Goal: Transaction & Acquisition: Purchase product/service

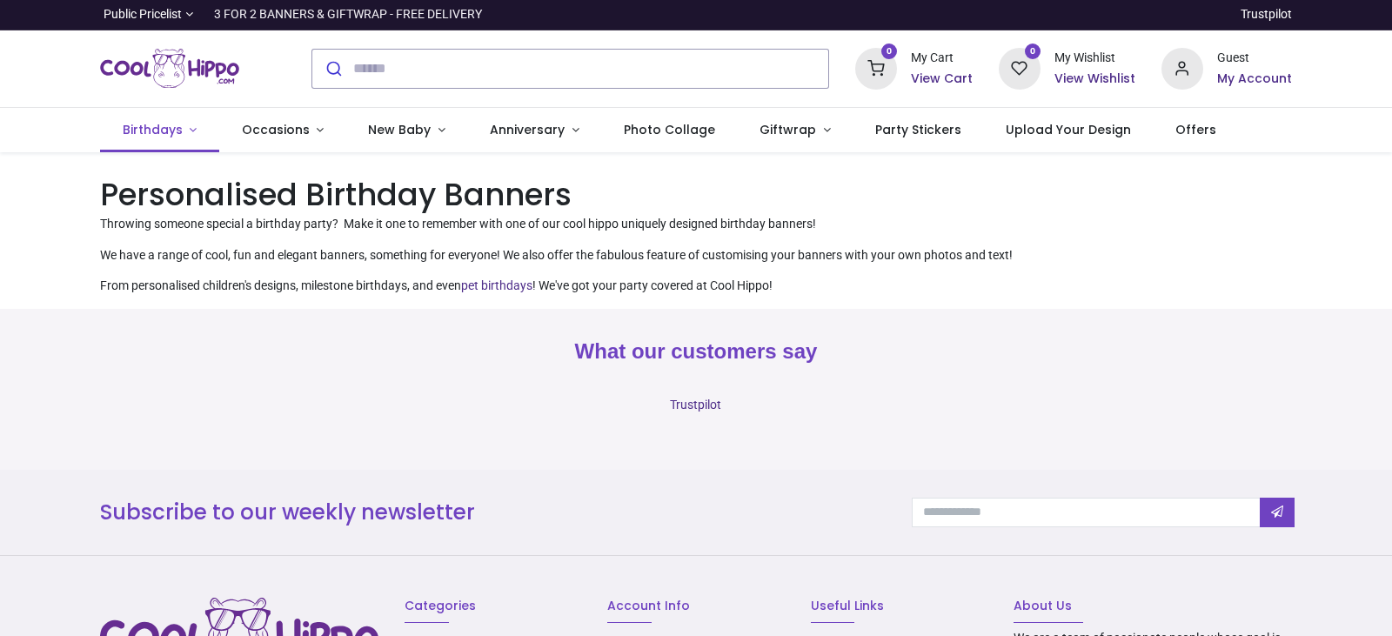
click at [145, 124] on span "Birthdays" at bounding box center [153, 129] width 60 height 17
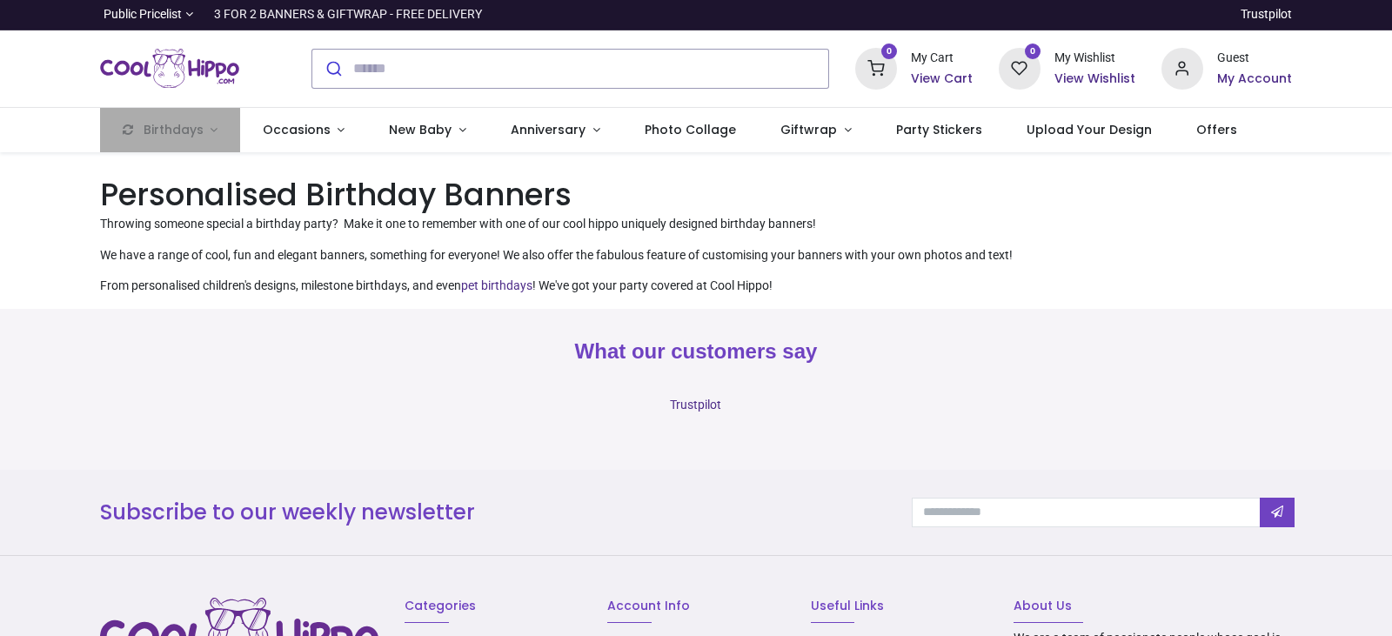
click at [161, 78] on img "Logo of Cool Hippo" at bounding box center [169, 68] width 139 height 49
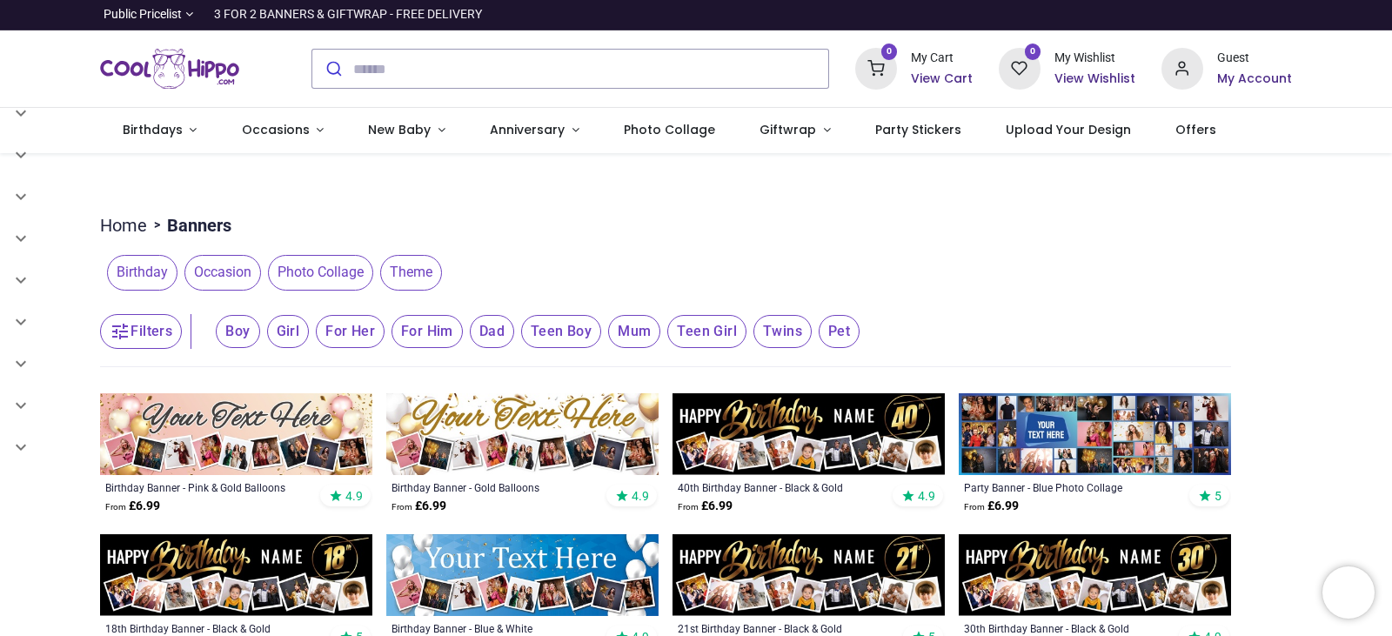
click at [344, 272] on span "Photo Collage" at bounding box center [320, 272] width 105 height 35
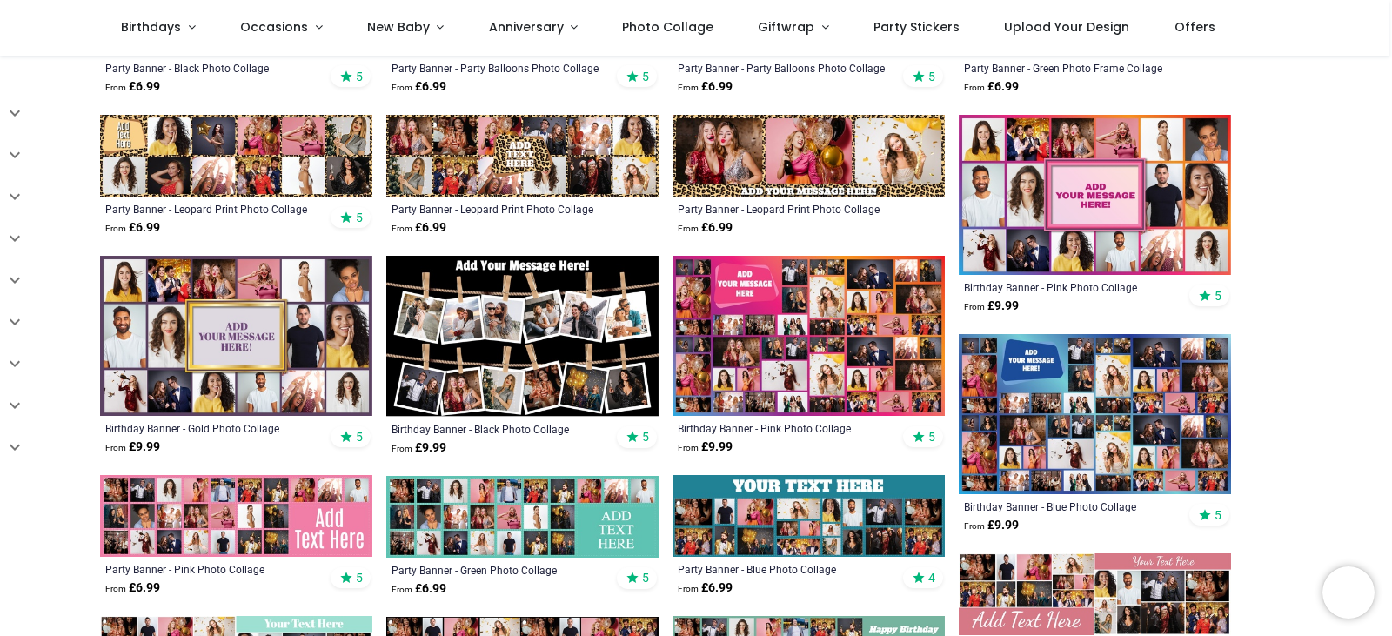
scroll to position [617, 0]
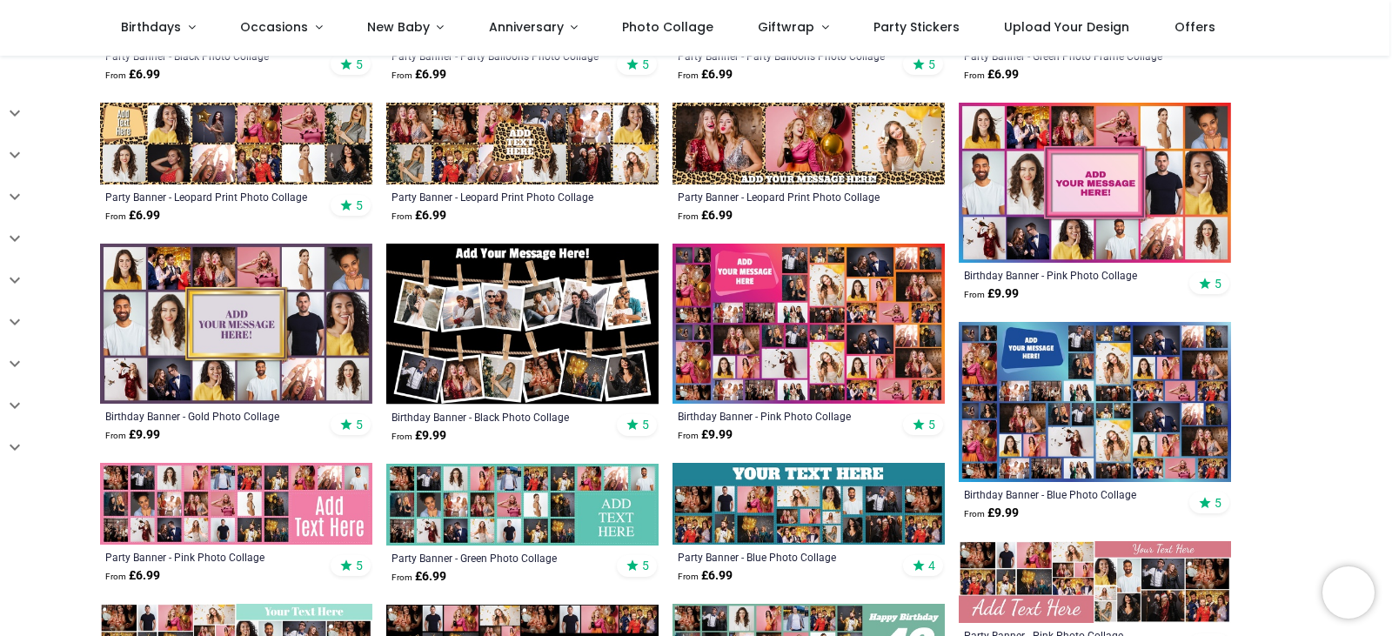
click at [561, 334] on img at bounding box center [522, 324] width 272 height 161
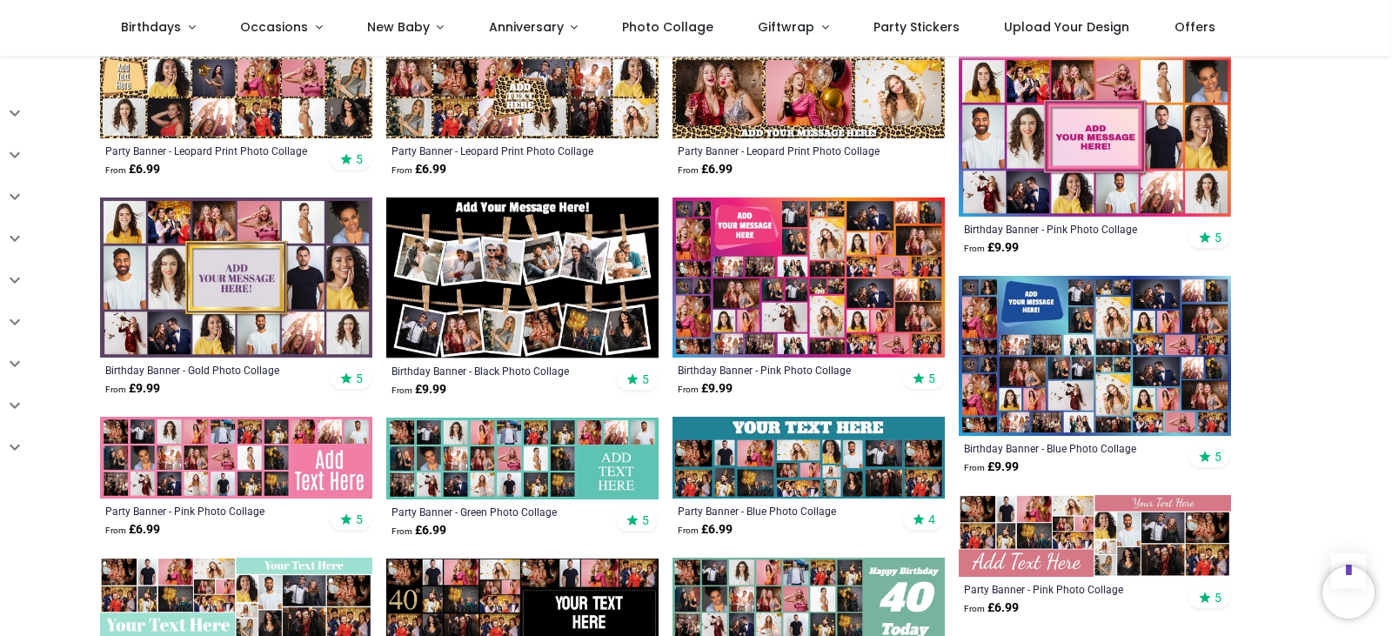
scroll to position [822, 0]
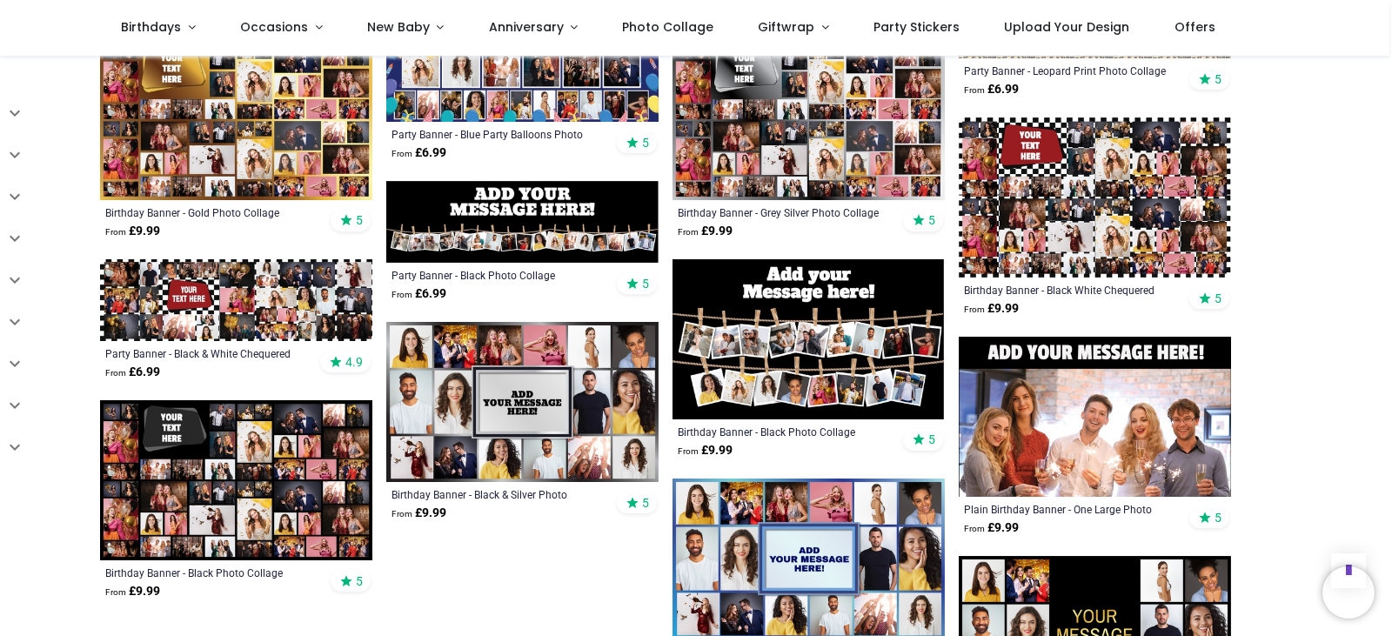
scroll to position [1479, 0]
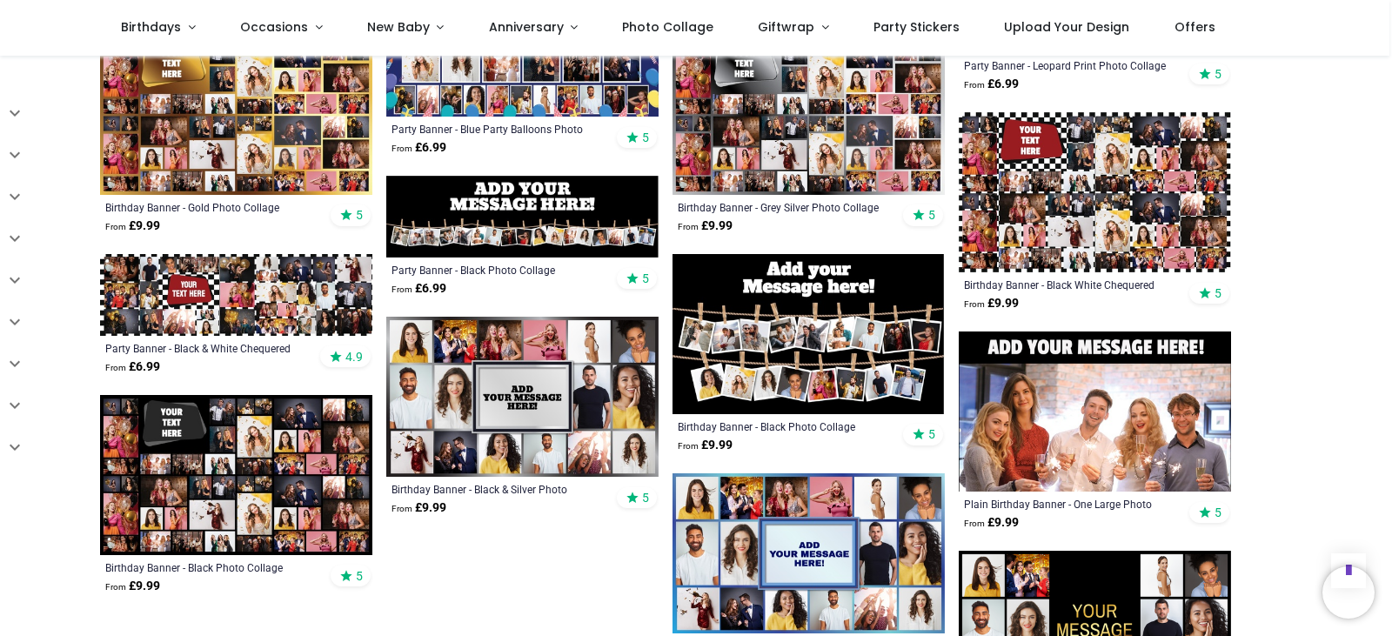
click at [850, 346] on img at bounding box center [808, 334] width 272 height 160
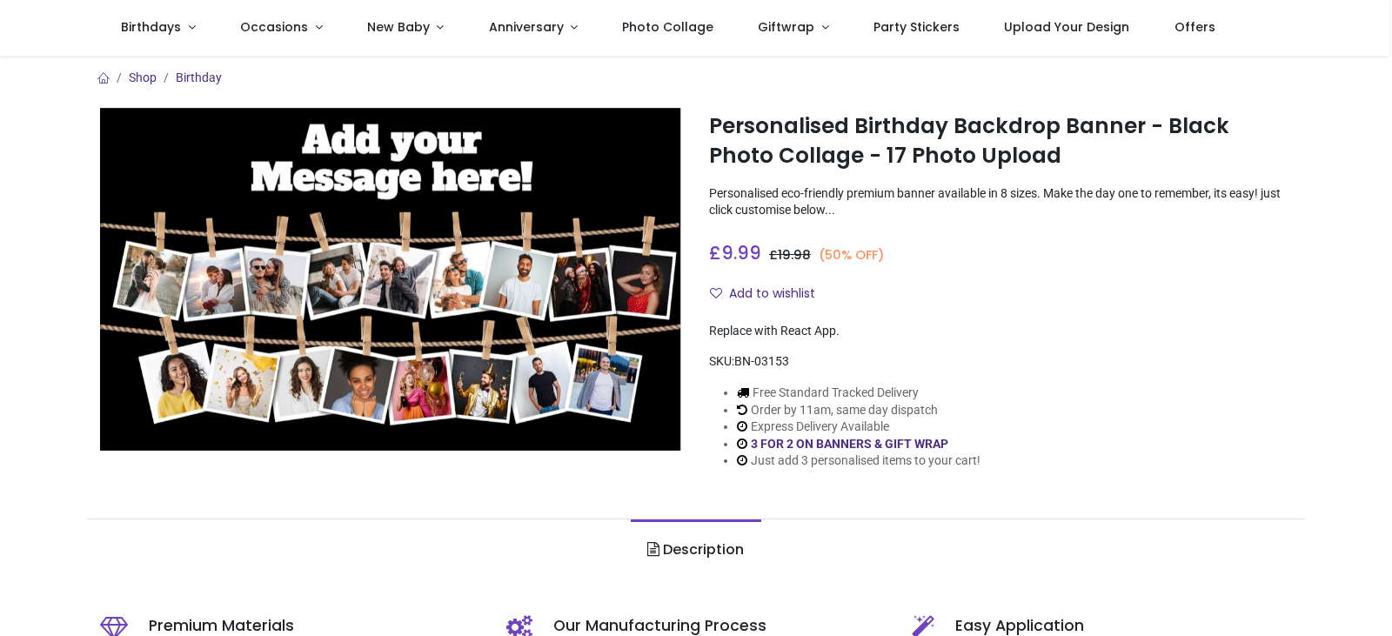
scroll to position [172, 0]
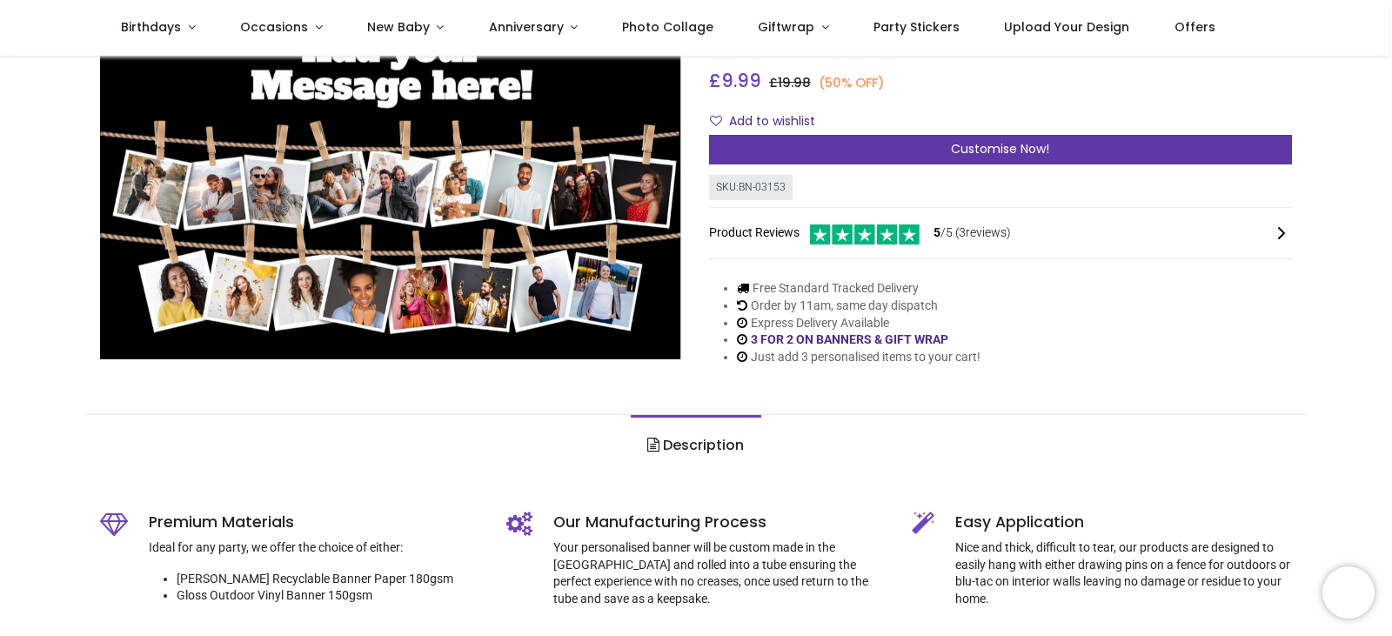
click at [1036, 140] on span "Customise Now!" at bounding box center [1000, 148] width 98 height 17
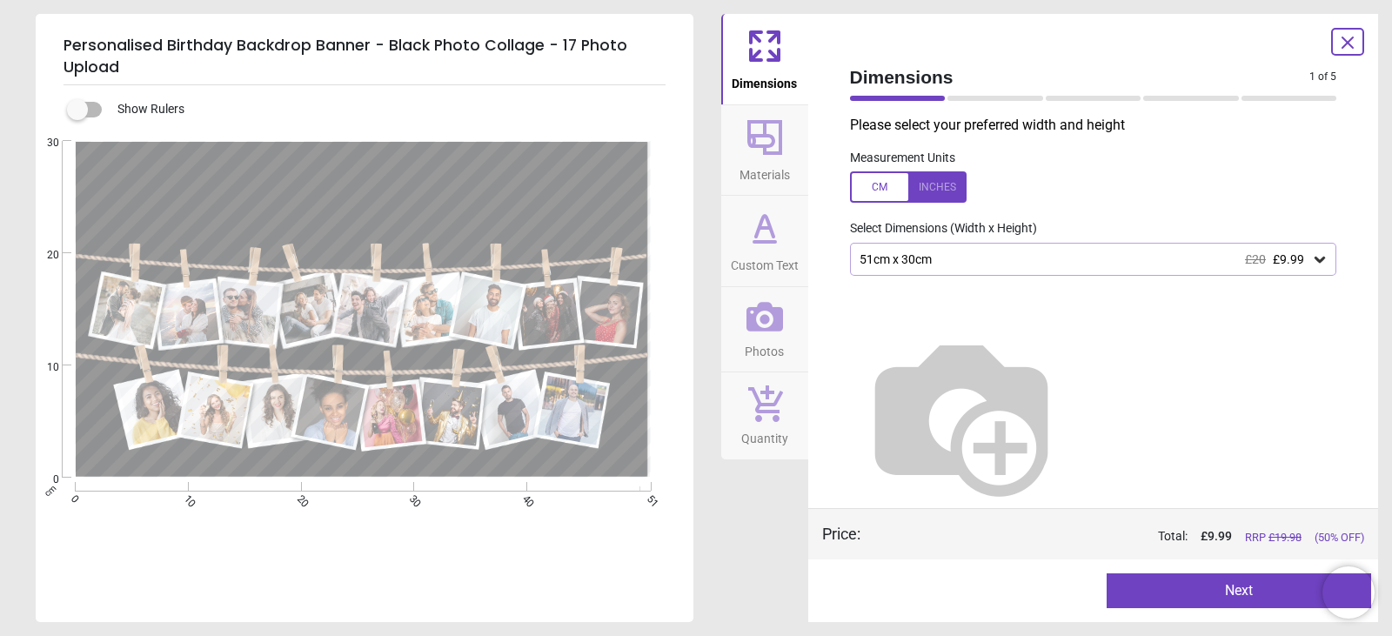
click at [1006, 266] on div "51cm x 30cm £20 £9.99" at bounding box center [1085, 259] width 454 height 15
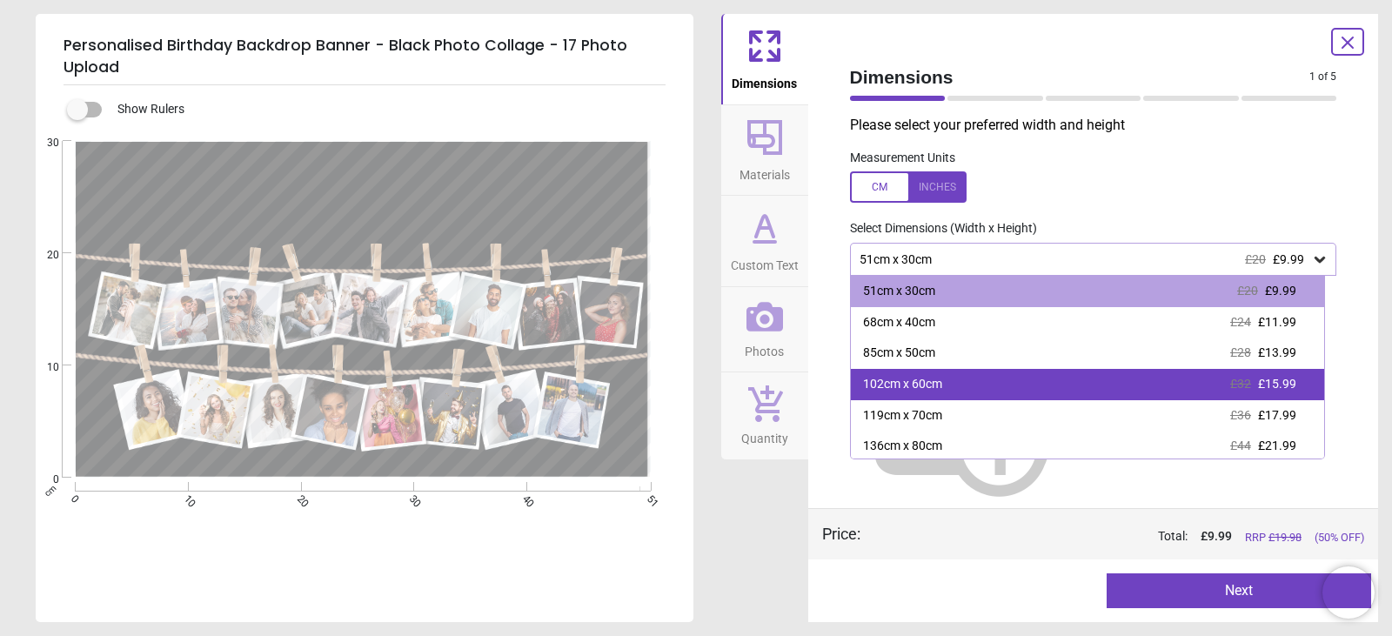
click at [1060, 384] on div "102cm x 60cm £32 £15.99" at bounding box center [1088, 384] width 474 height 31
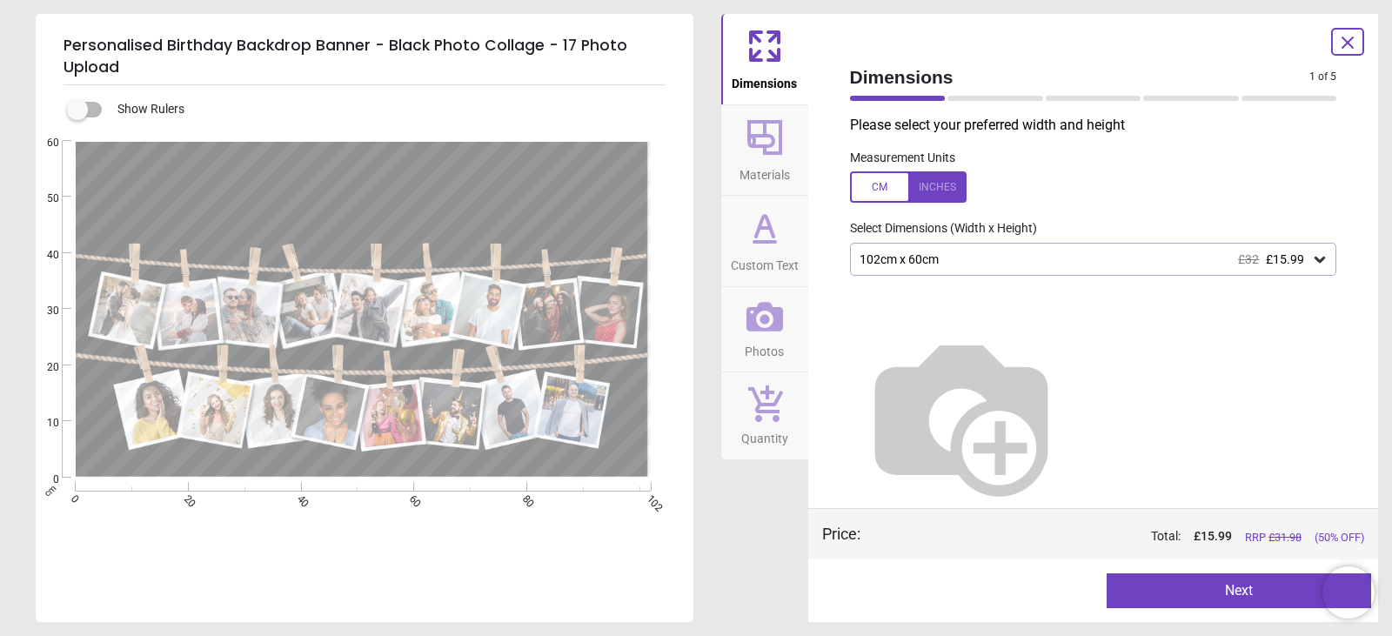
click at [988, 257] on div "102cm x 60cm £32 £15.99" at bounding box center [1085, 259] width 454 height 15
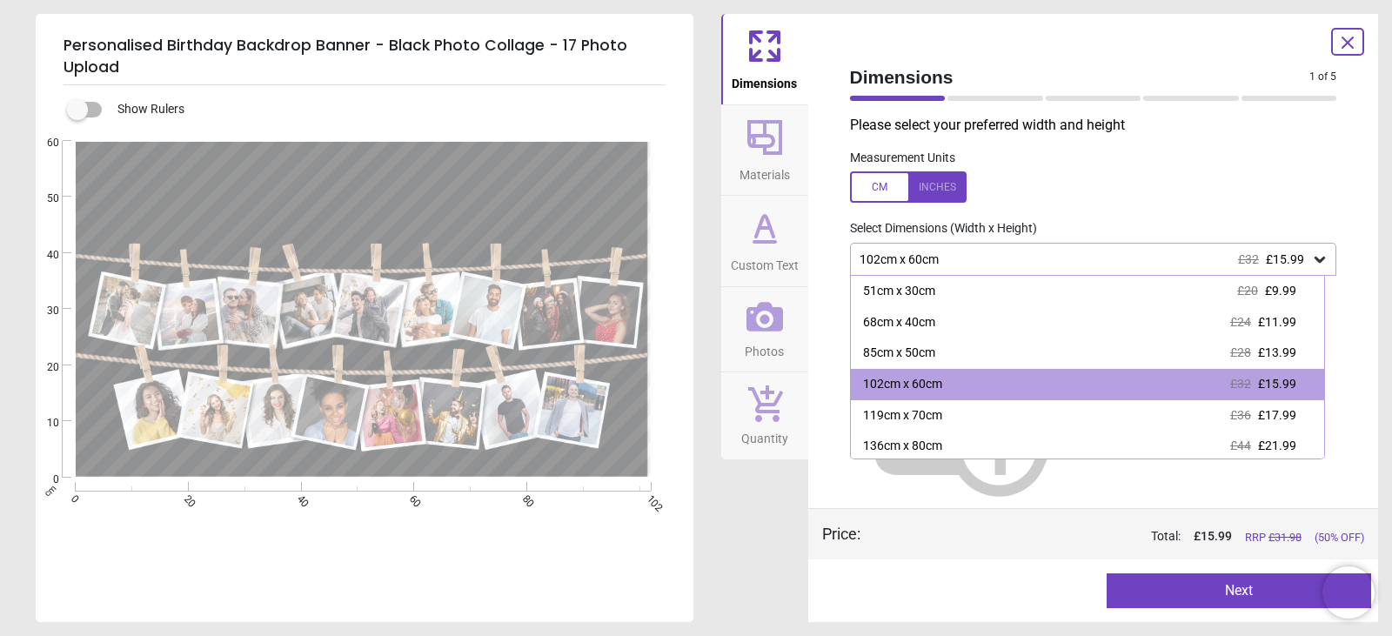
click at [940, 193] on div at bounding box center [908, 186] width 117 height 31
click at [904, 185] on div at bounding box center [908, 186] width 117 height 31
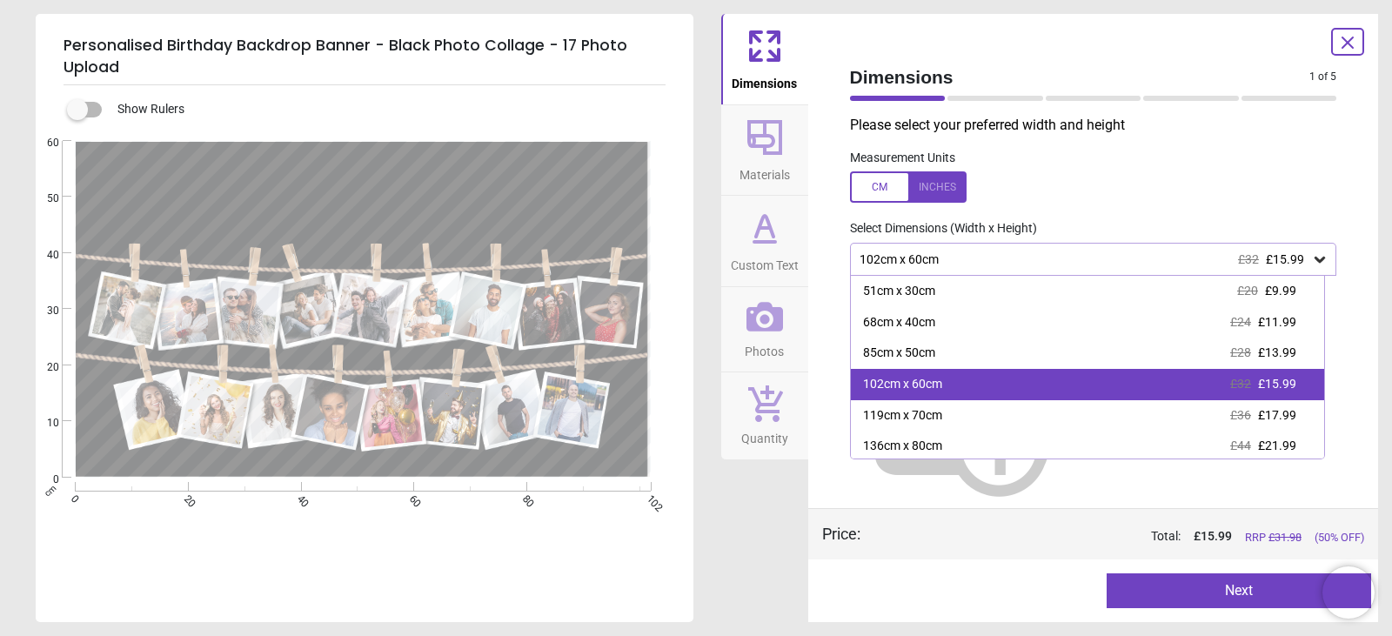
click at [916, 393] on div "102cm x 60cm" at bounding box center [902, 384] width 79 height 17
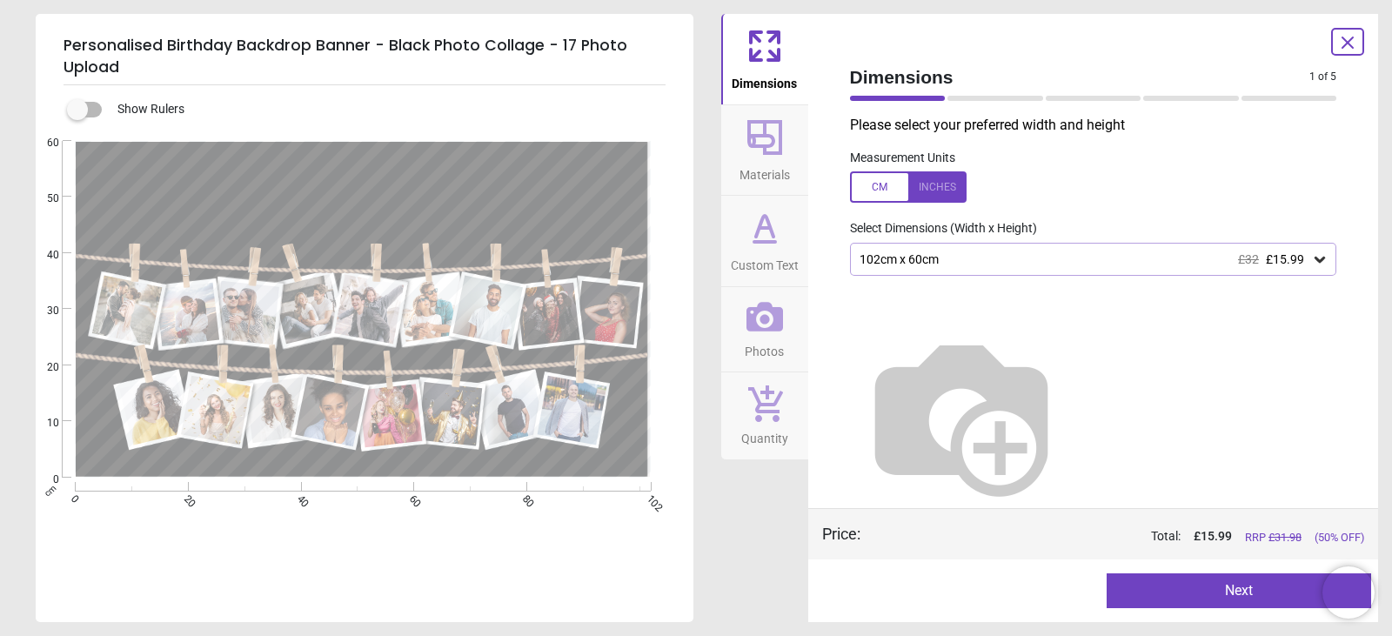
click at [861, 196] on div at bounding box center [908, 186] width 117 height 31
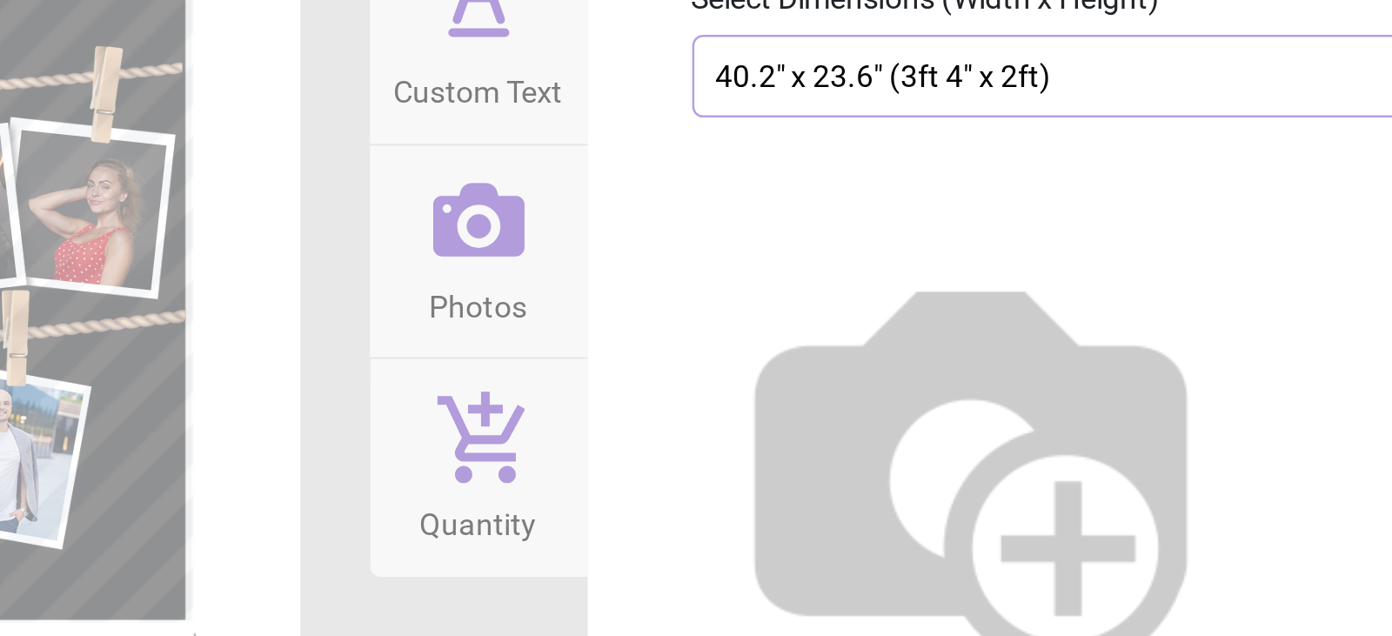
click at [999, 266] on div "40.2" x 23.6" (3ft 4" x 2ft) £32 £15.99" at bounding box center [1085, 259] width 454 height 15
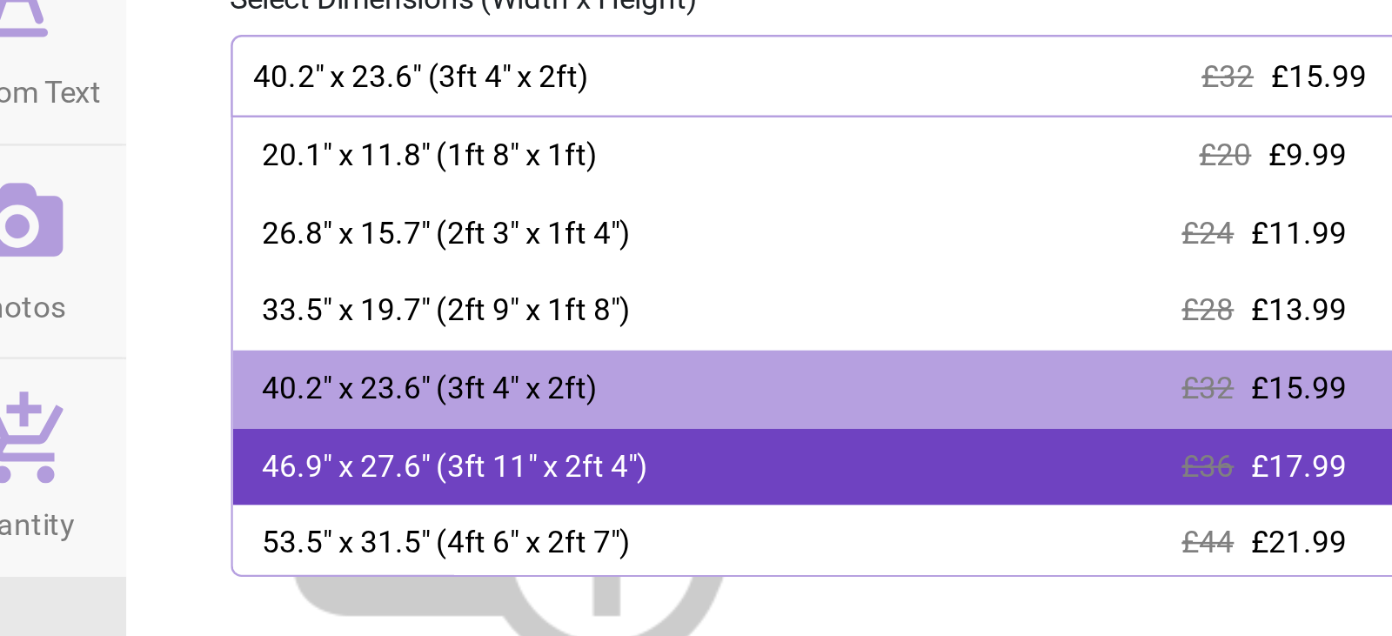
click at [1050, 411] on div "46.9" x 27.6" (3ft 11" x 2ft 4") £36 £17.99" at bounding box center [1088, 415] width 474 height 31
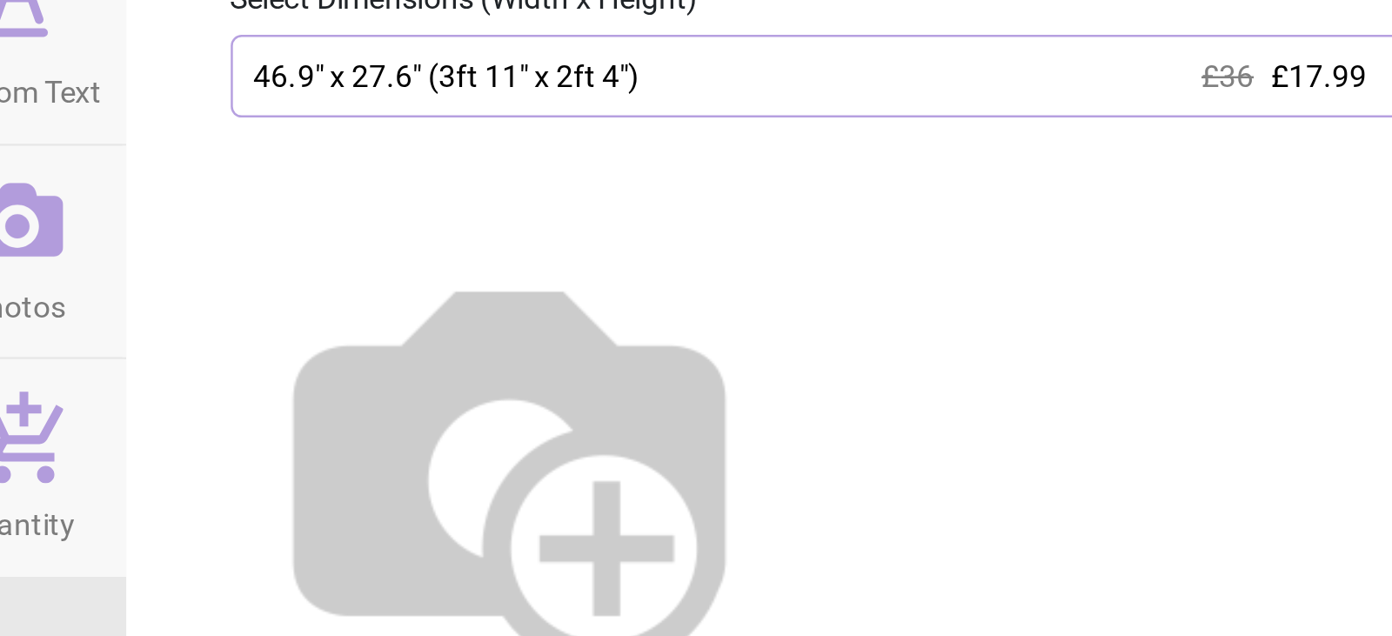
click at [1030, 273] on div "46.9" x 27.6" (3ft 11" x 2ft 4") £36 £17.99" at bounding box center [1093, 259] width 487 height 33
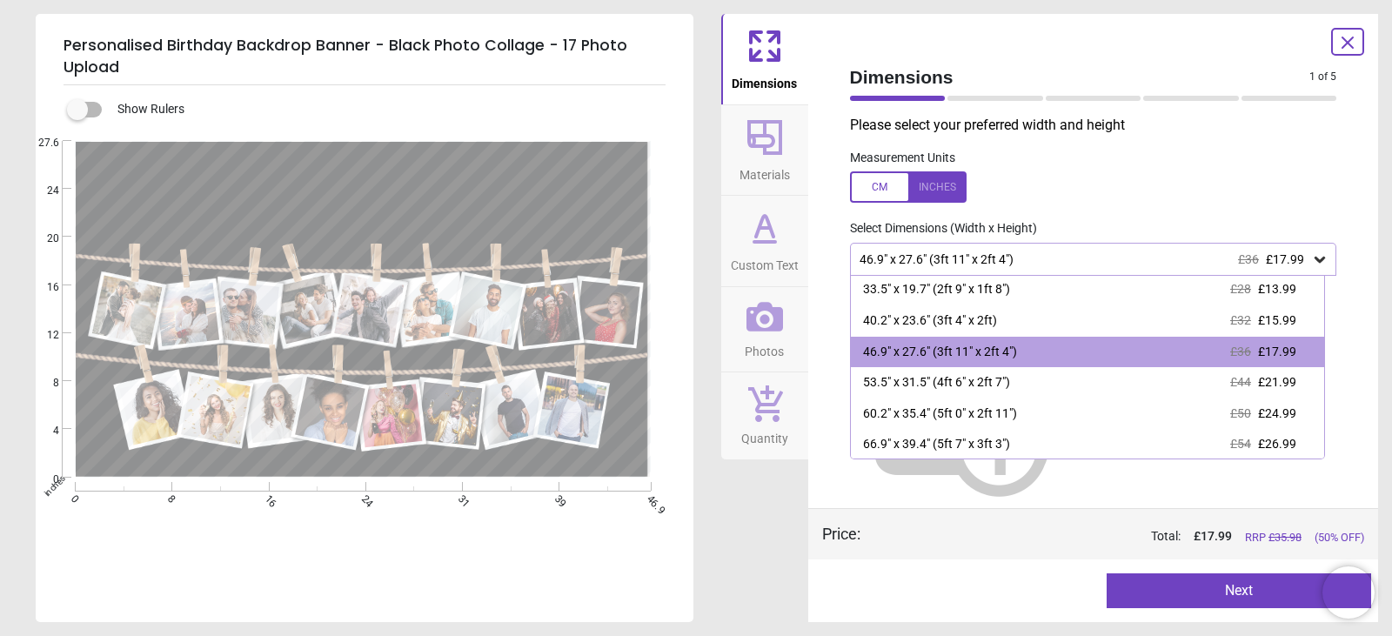
scroll to position [65, 0]
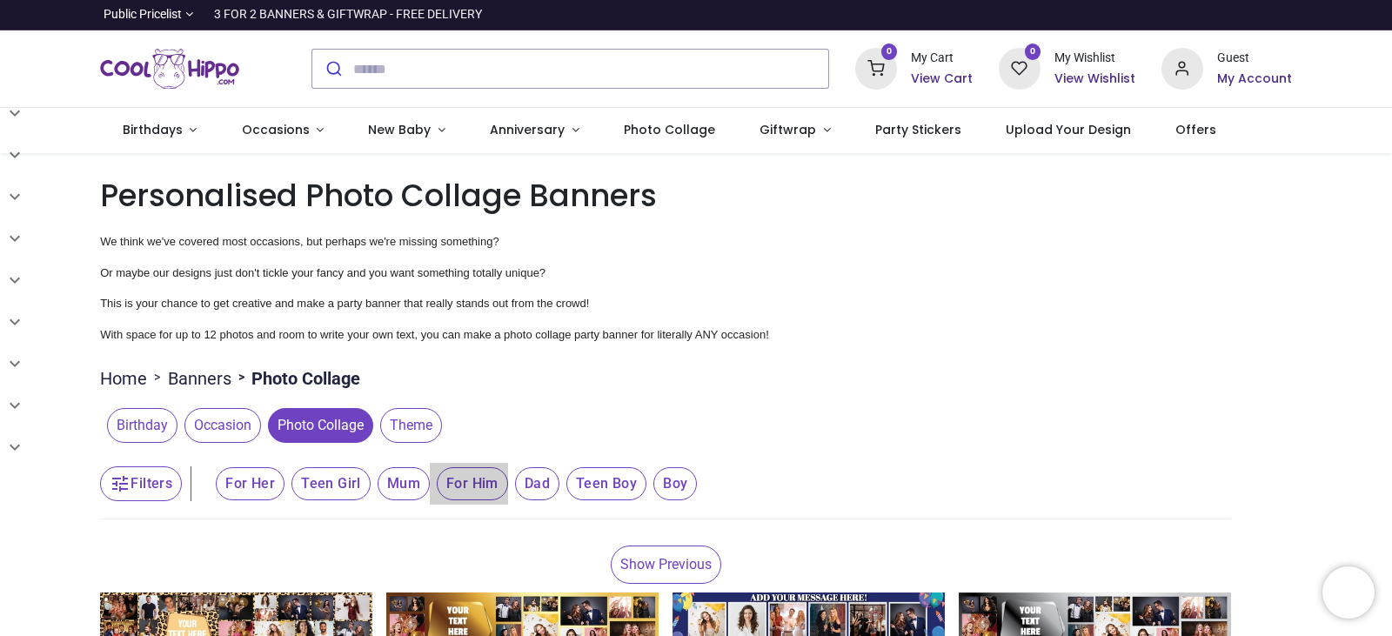
click at [284, 484] on span "For Him" at bounding box center [250, 483] width 69 height 33
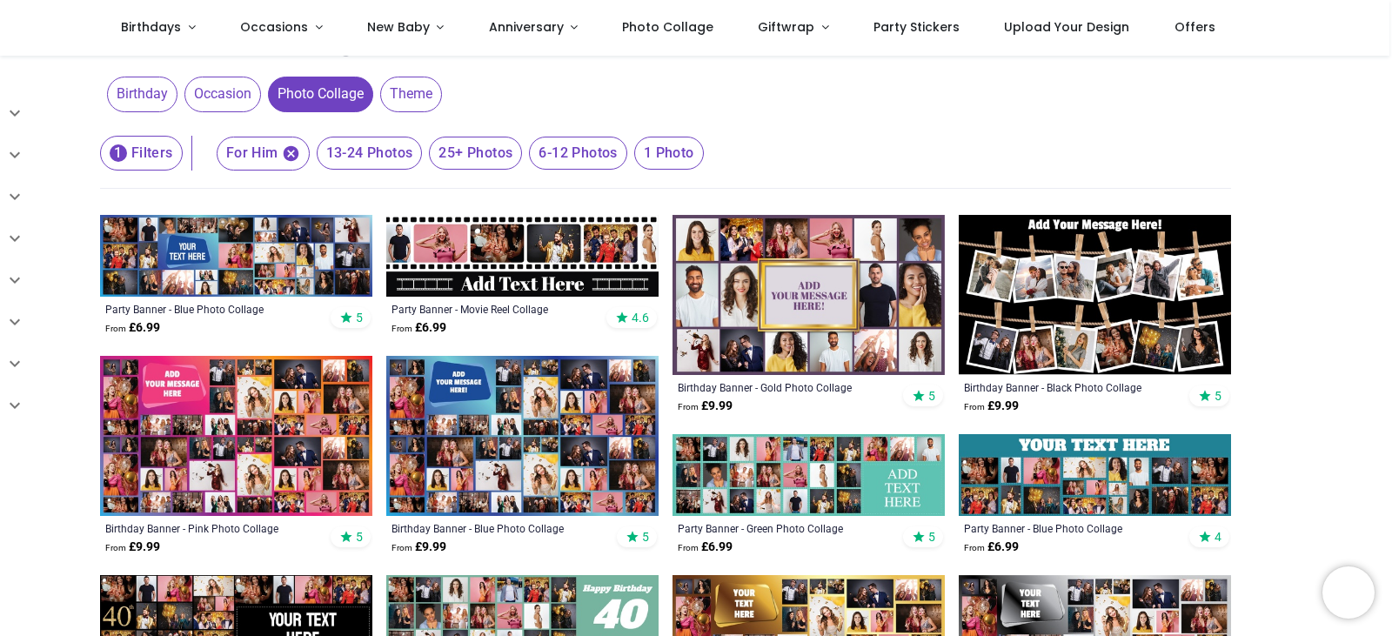
scroll to position [239, 0]
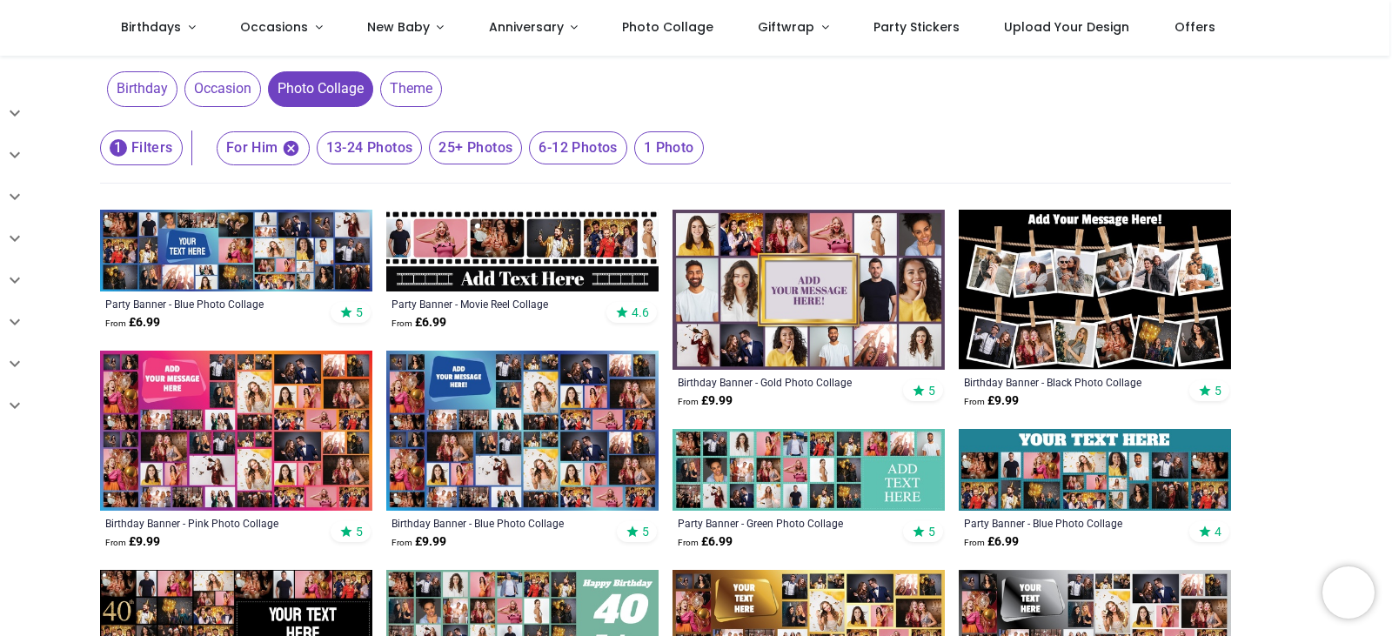
click at [127, 87] on span "Birthday" at bounding box center [142, 88] width 70 height 35
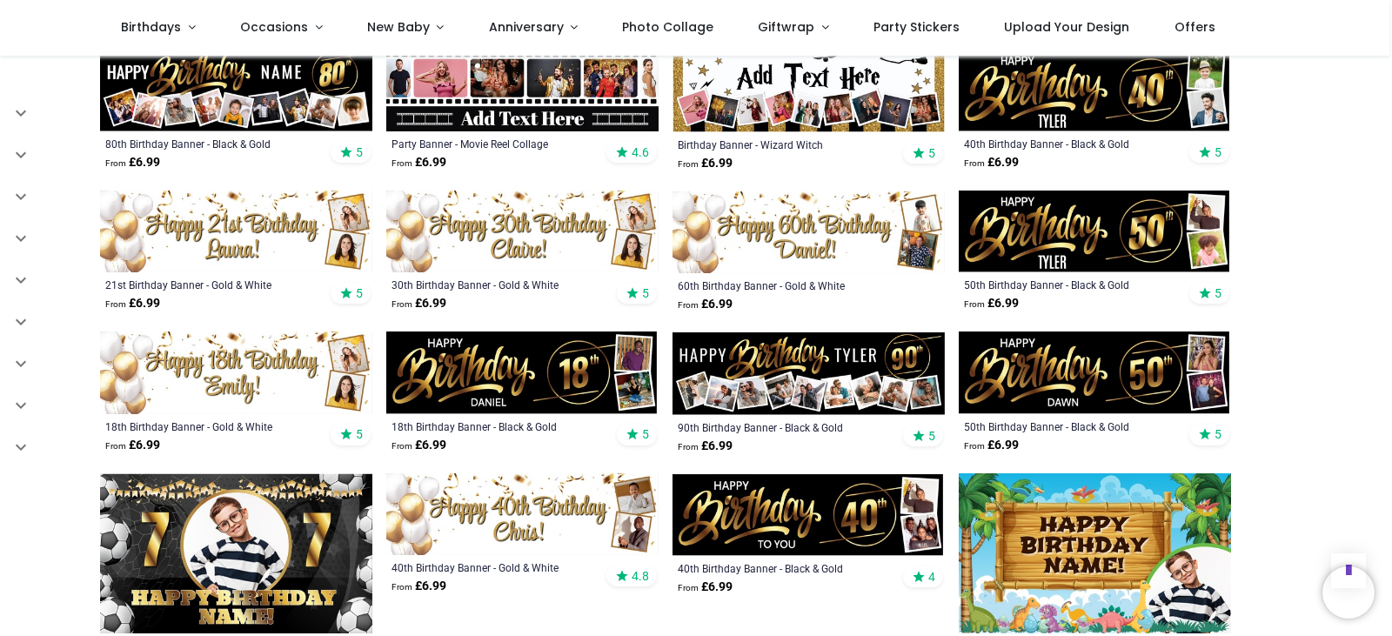
scroll to position [933, 0]
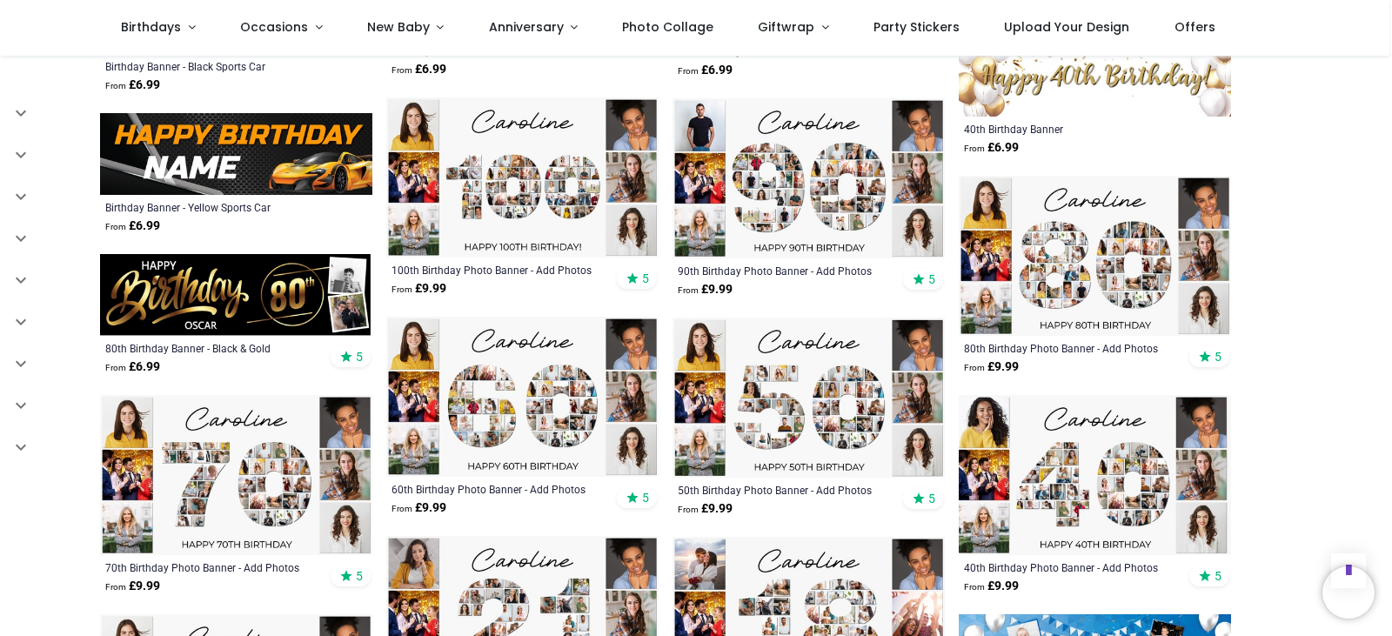
scroll to position [1895, 0]
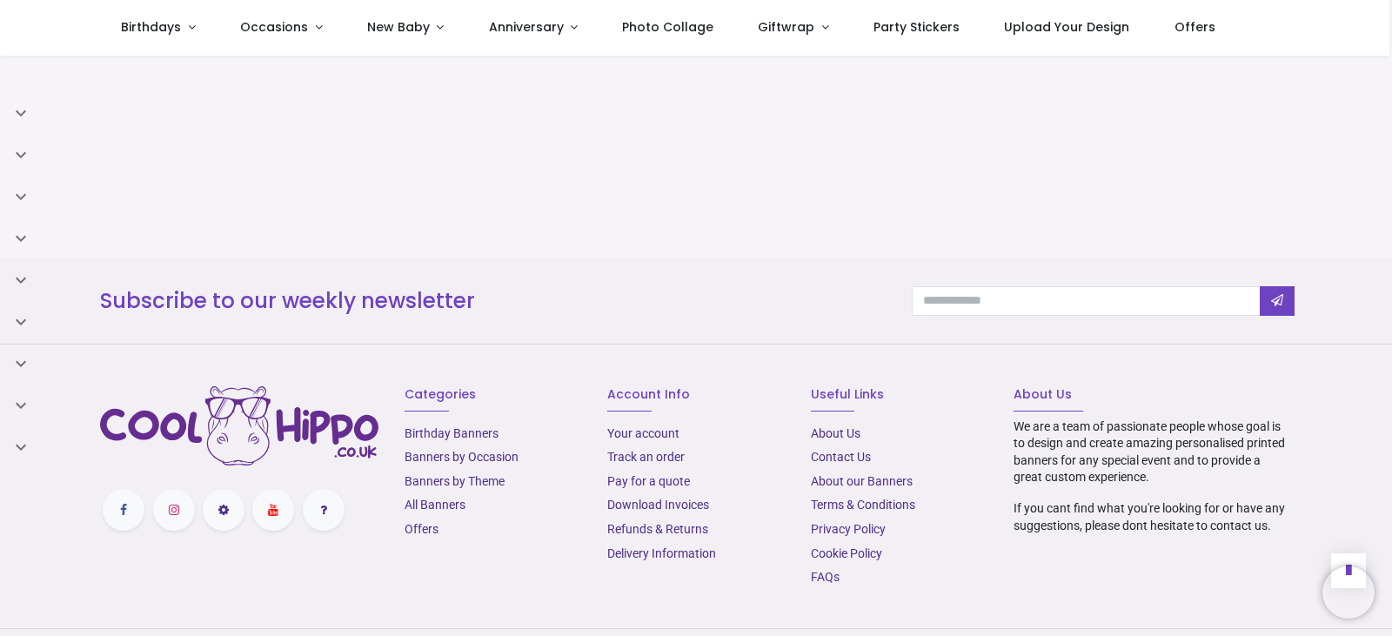
scroll to position [3795, 0]
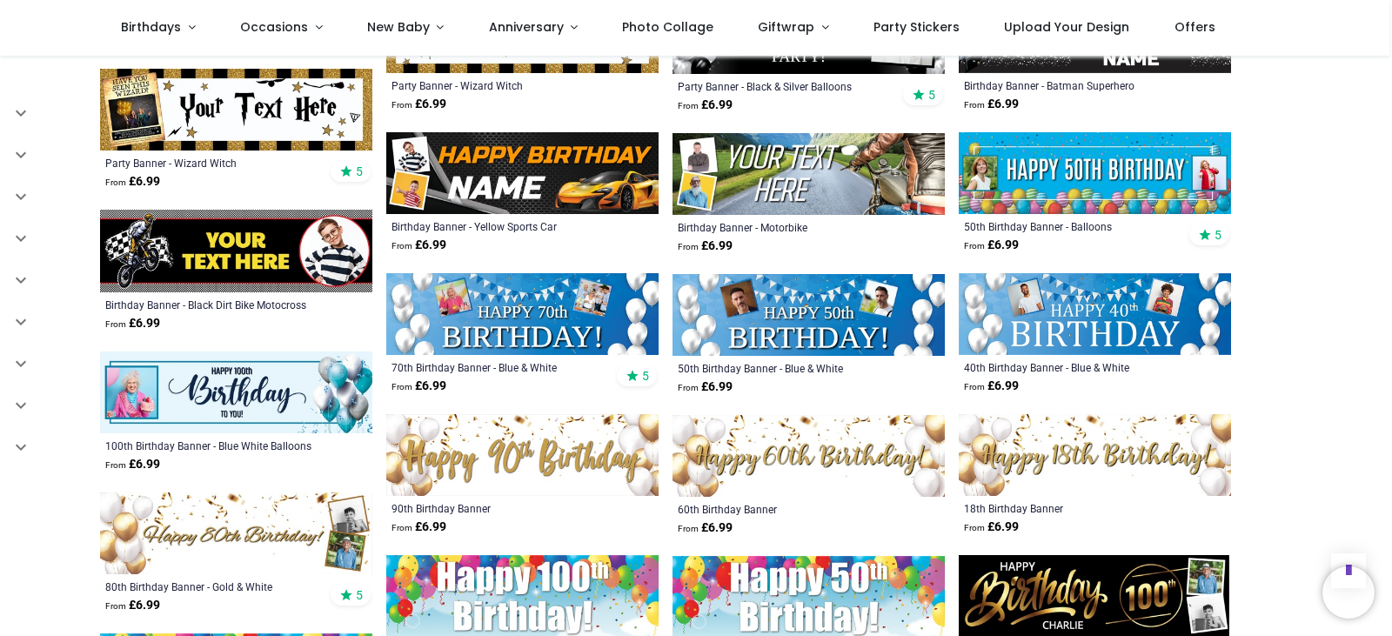
scroll to position [3281, 0]
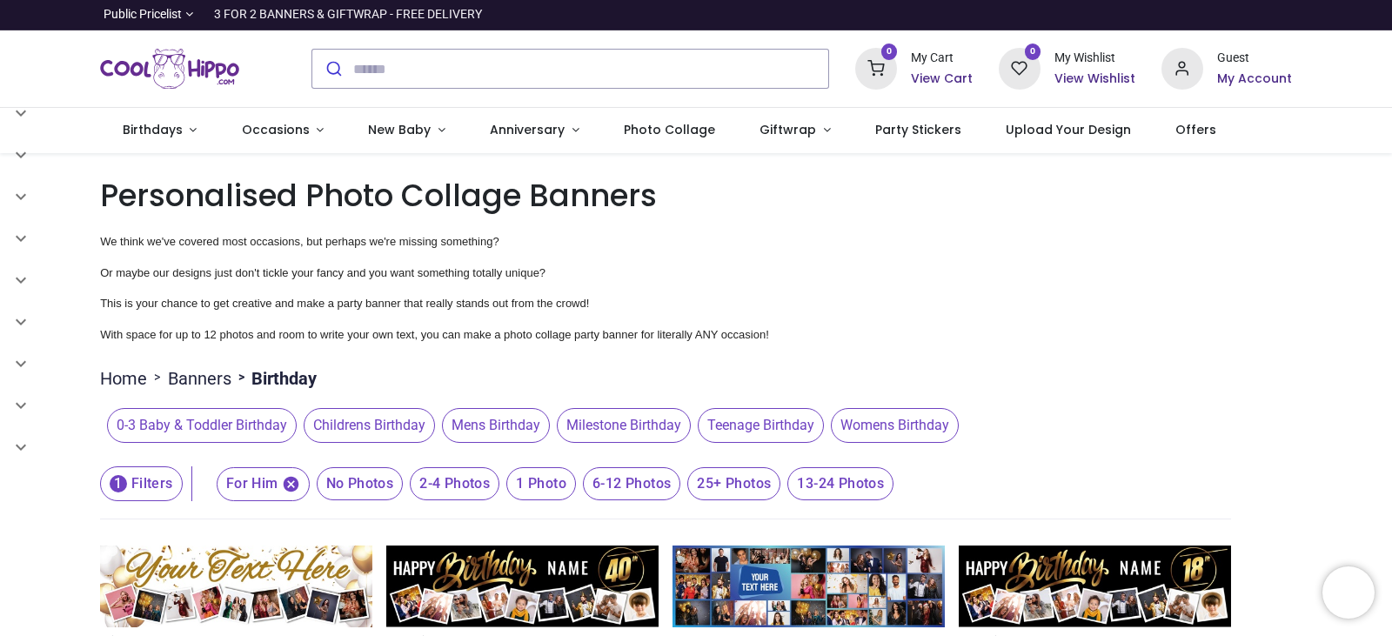
click at [643, 443] on span "Milestone Birthday" at bounding box center [624, 425] width 134 height 35
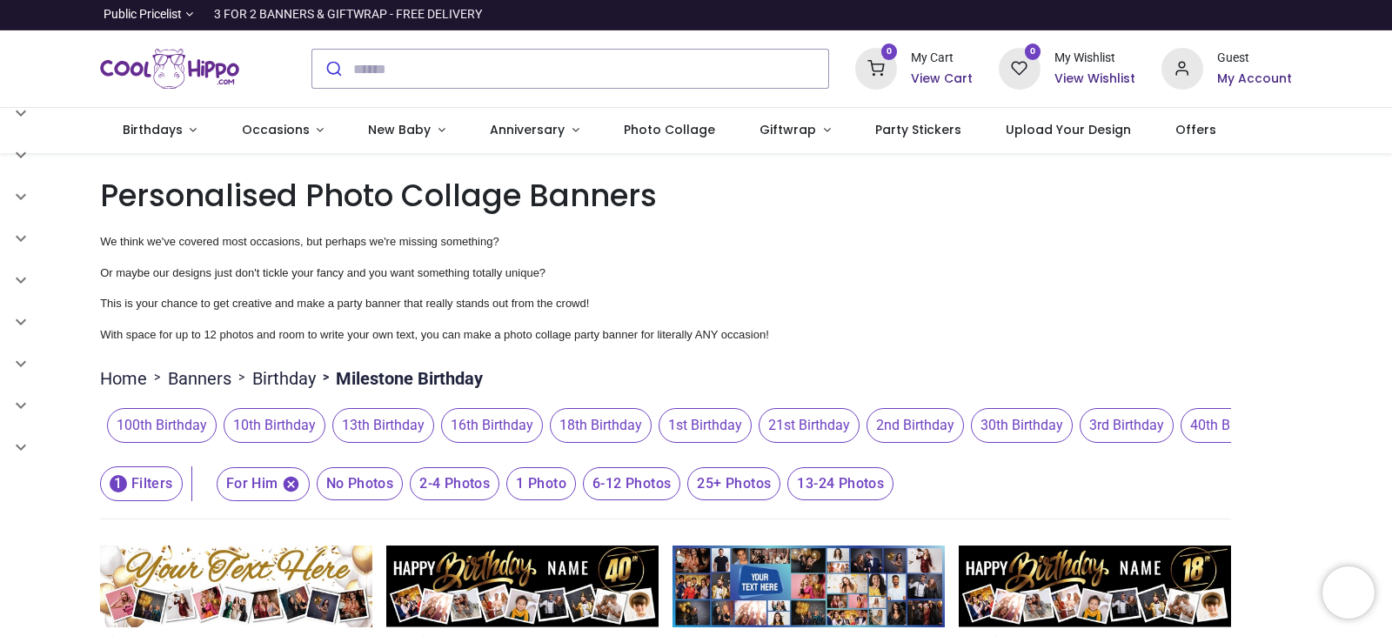
click at [985, 424] on span "30th Birthday" at bounding box center [1022, 425] width 102 height 35
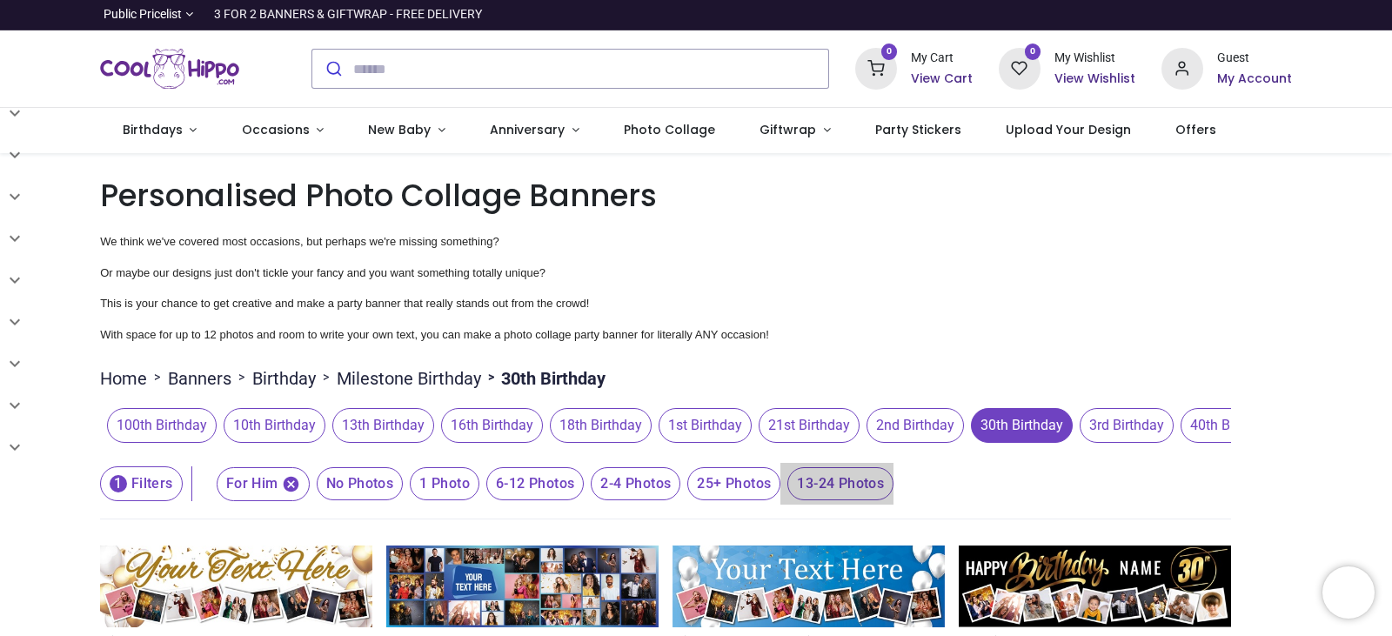
click at [404, 483] on span "13-24 Photos" at bounding box center [360, 483] width 87 height 33
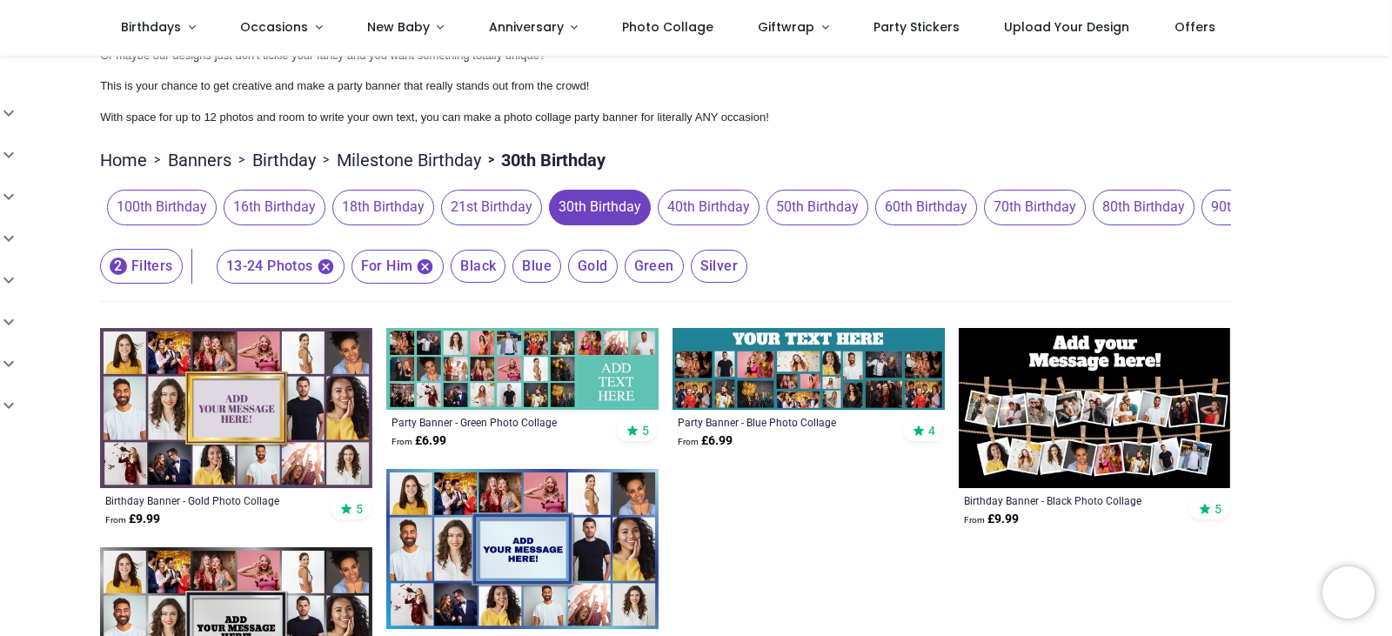
scroll to position [73, 0]
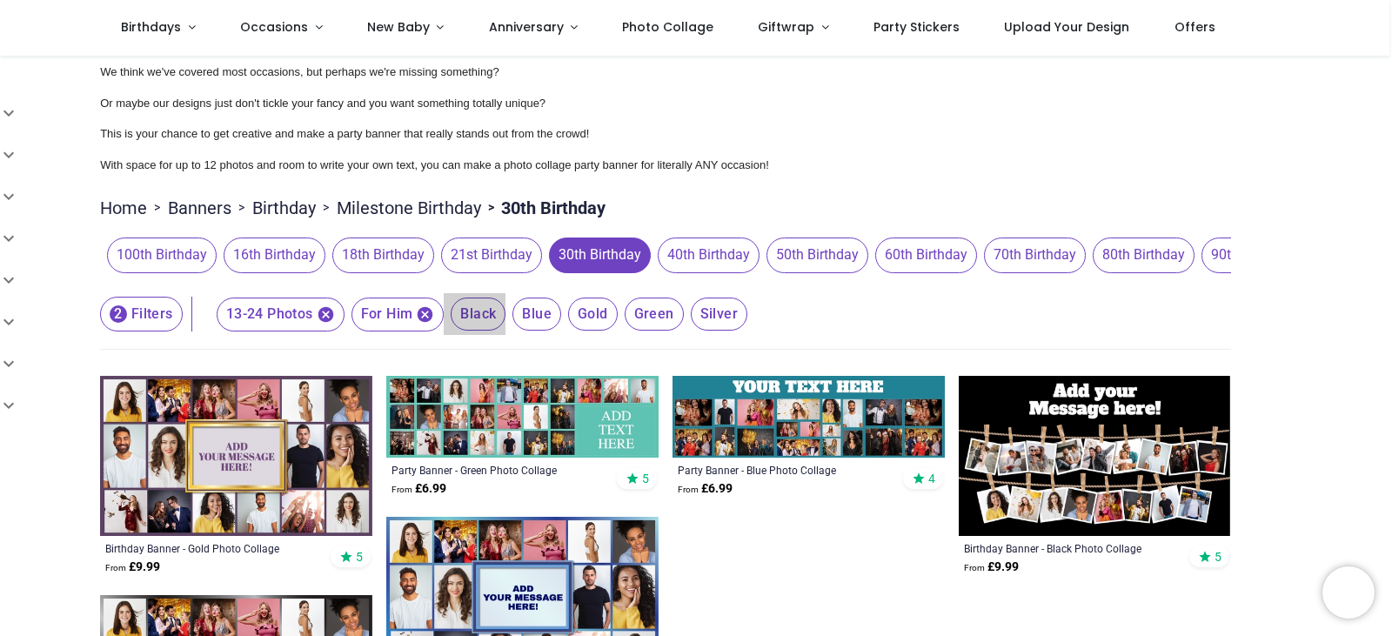
click at [469, 324] on span "Black" at bounding box center [478, 313] width 55 height 33
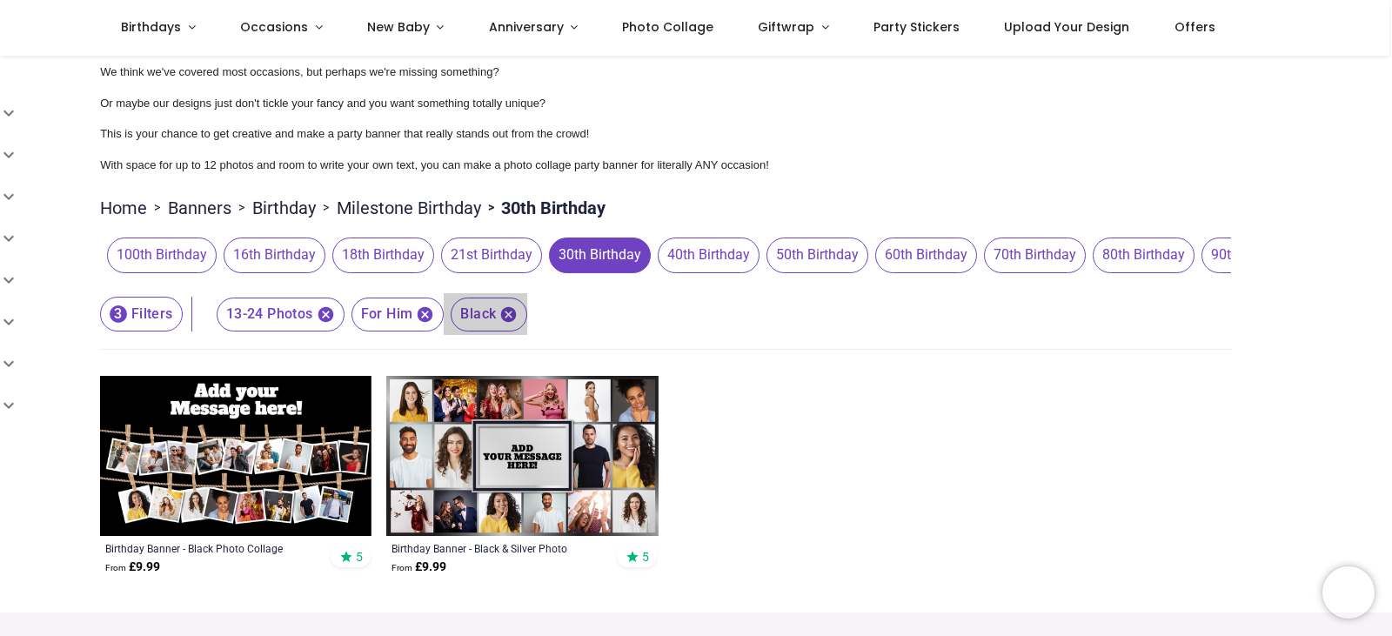
click at [504, 315] on icon "button" at bounding box center [509, 314] width 16 height 16
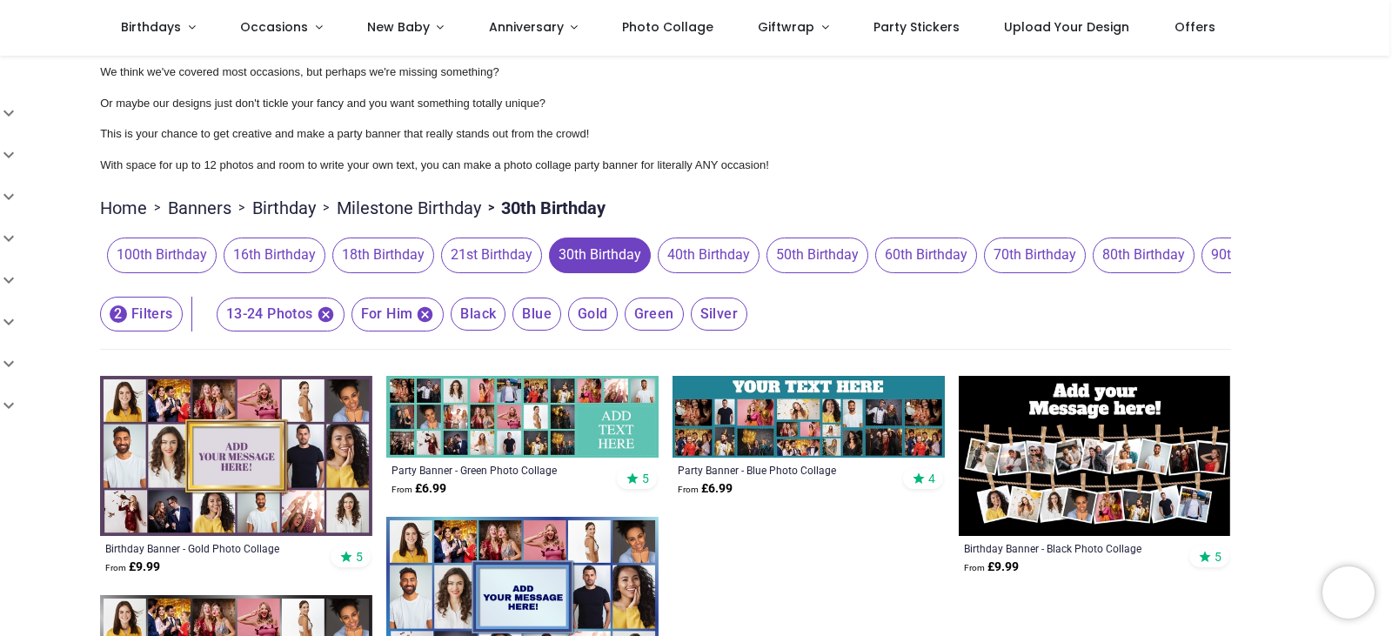
click at [505, 330] on span "Gold" at bounding box center [478, 313] width 55 height 33
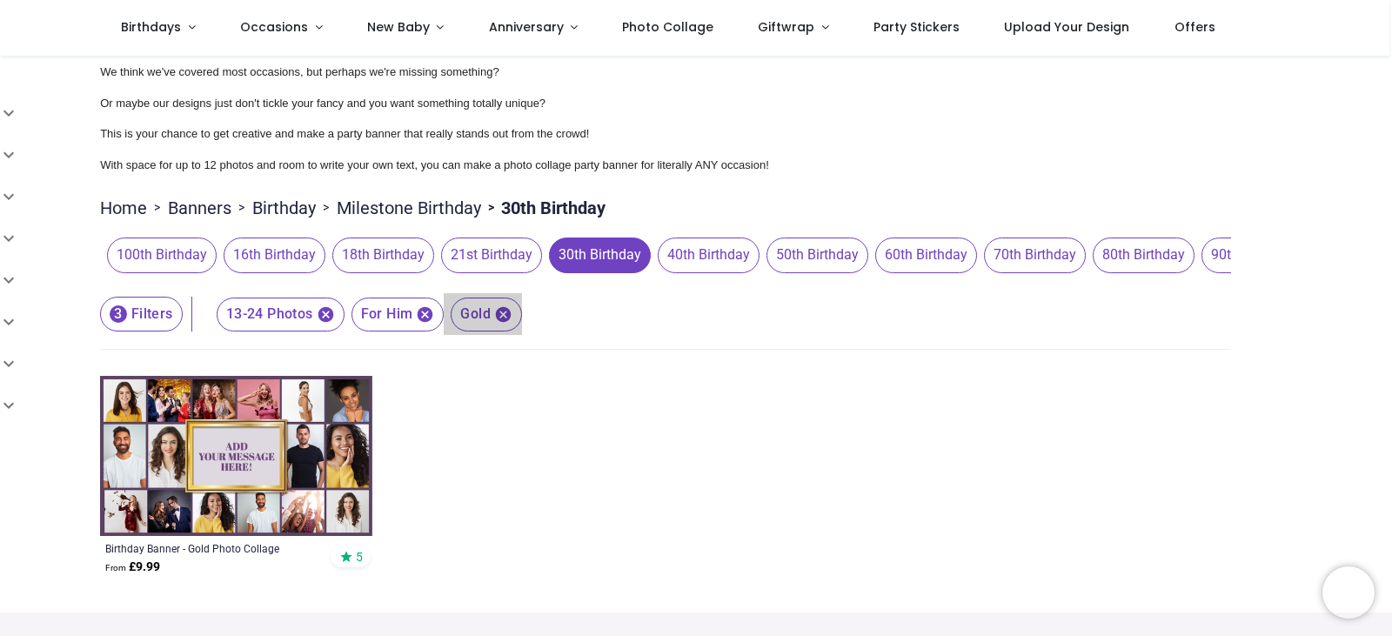
click at [497, 315] on icon "button" at bounding box center [504, 314] width 16 height 16
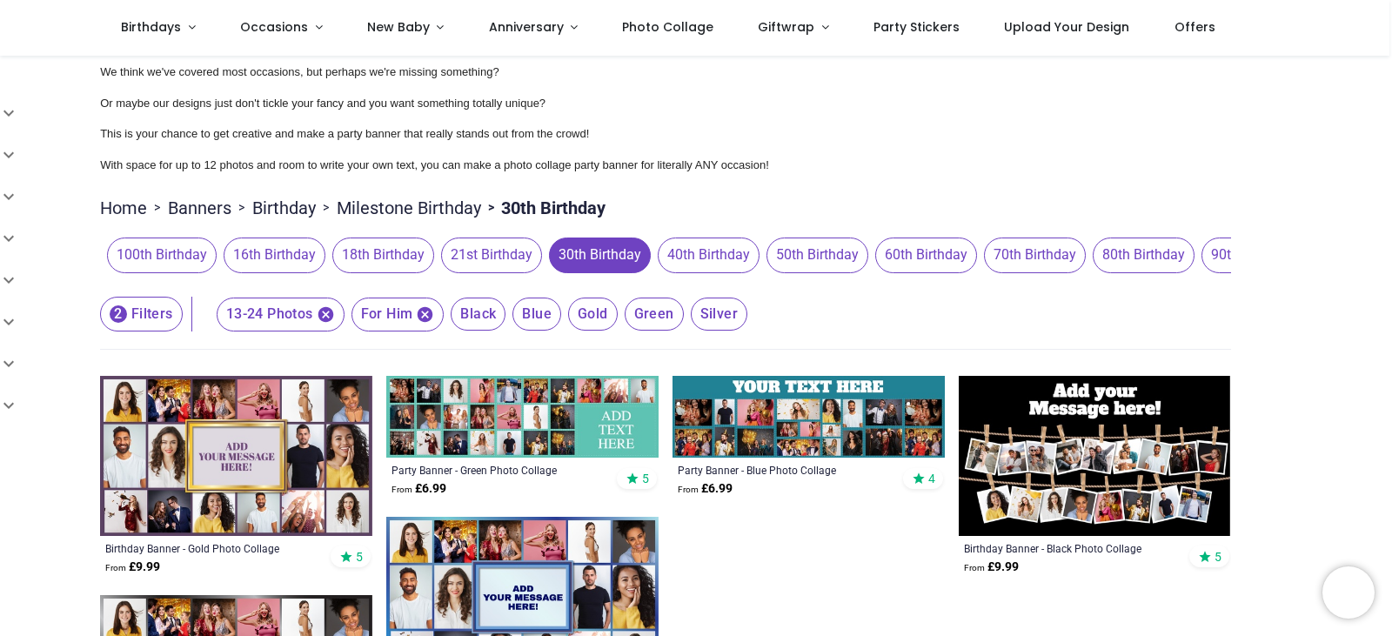
click at [1067, 443] on img at bounding box center [1094, 456] width 272 height 160
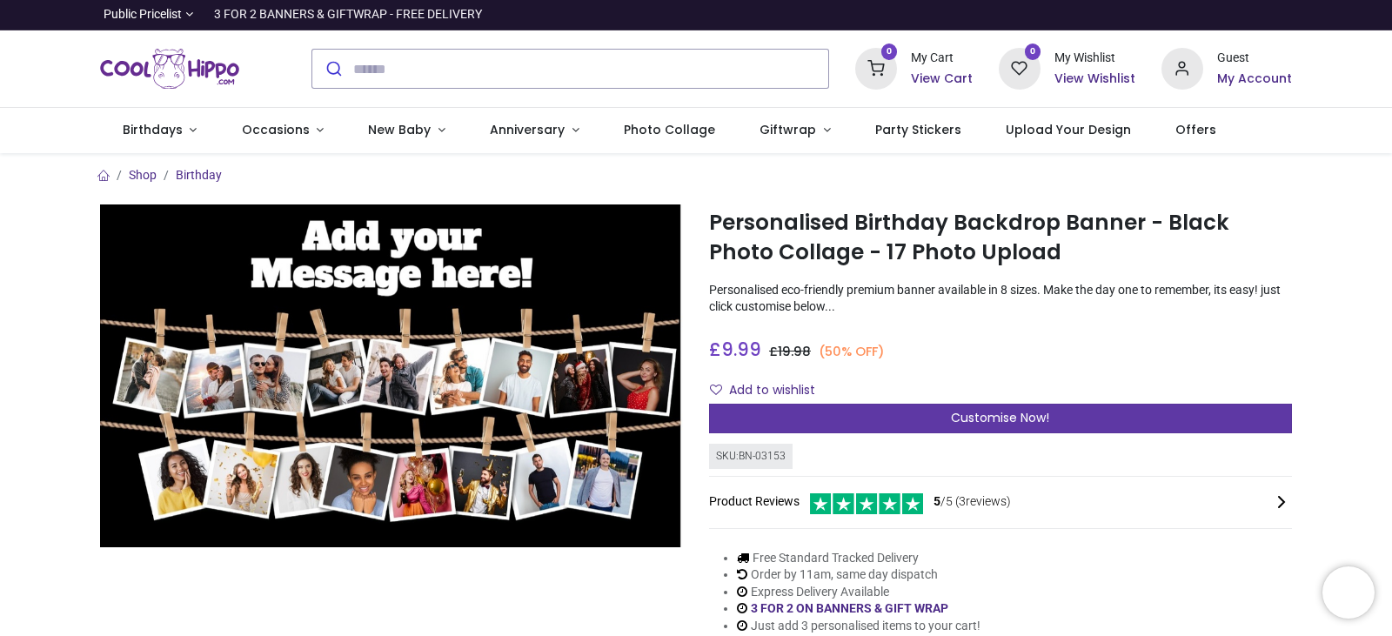
click at [962, 422] on span "Customise Now!" at bounding box center [1000, 417] width 98 height 17
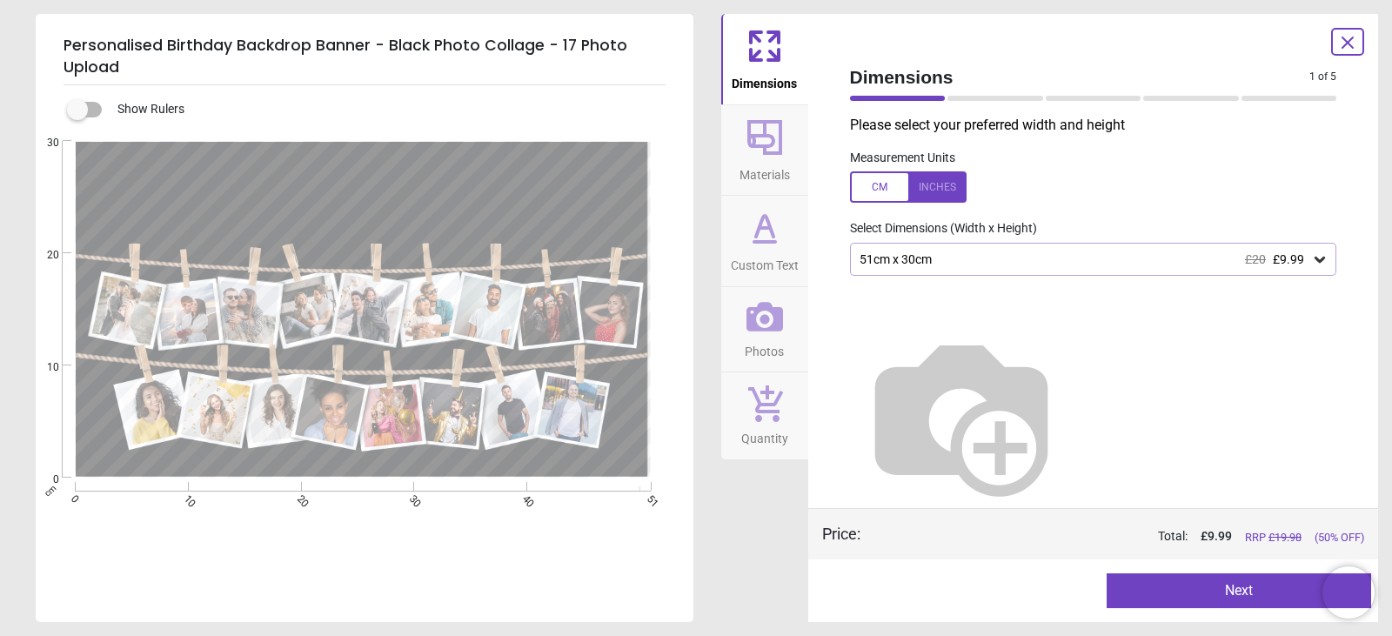
click at [763, 160] on span "Materials" at bounding box center [764, 171] width 50 height 26
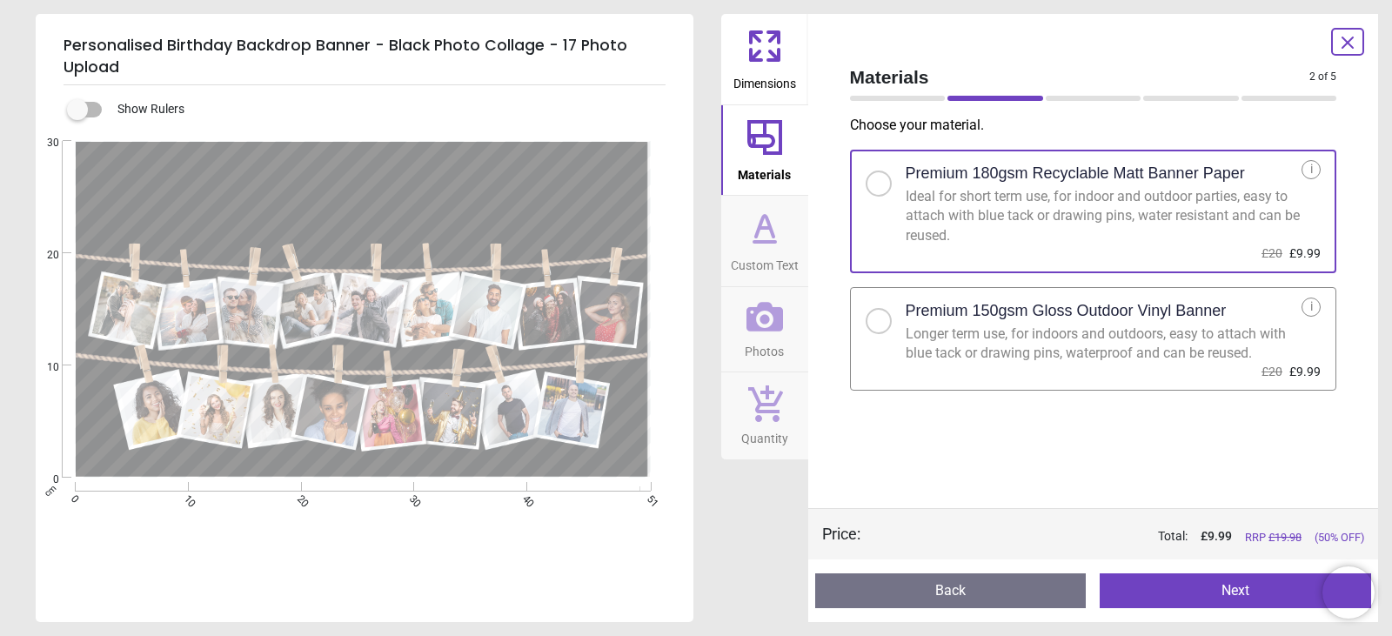
click at [878, 323] on div at bounding box center [878, 321] width 10 height 10
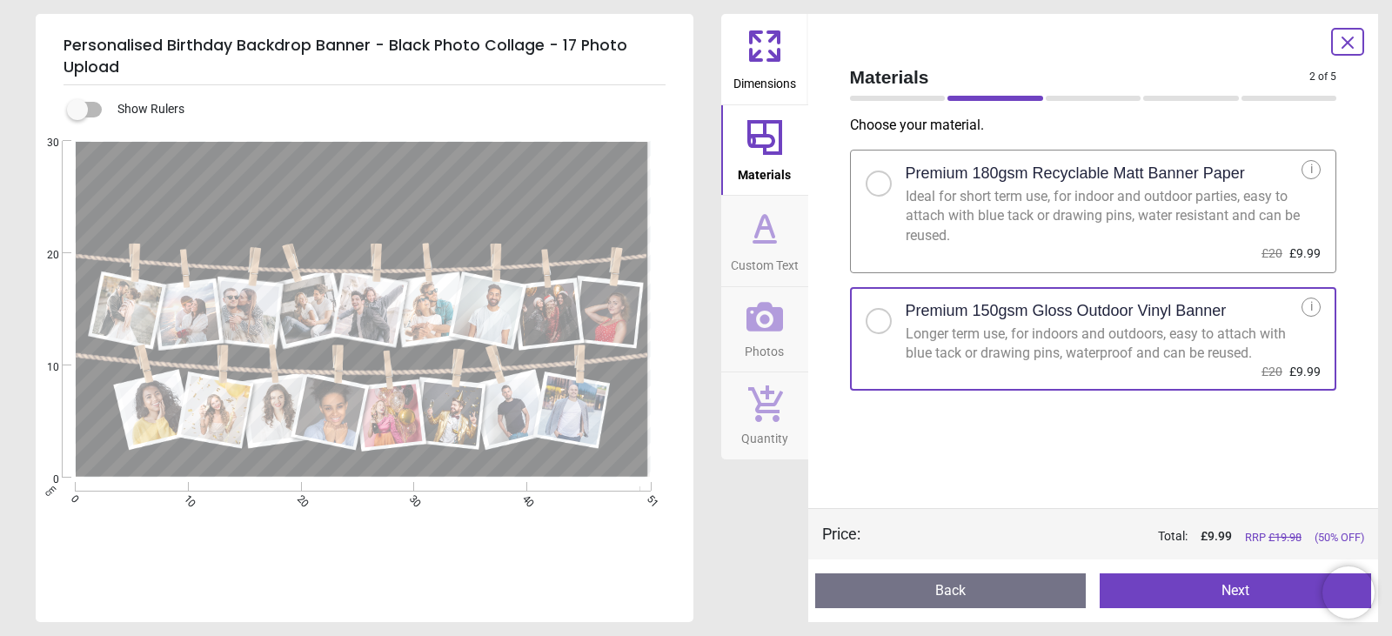
click at [778, 239] on icon at bounding box center [765, 228] width 42 height 42
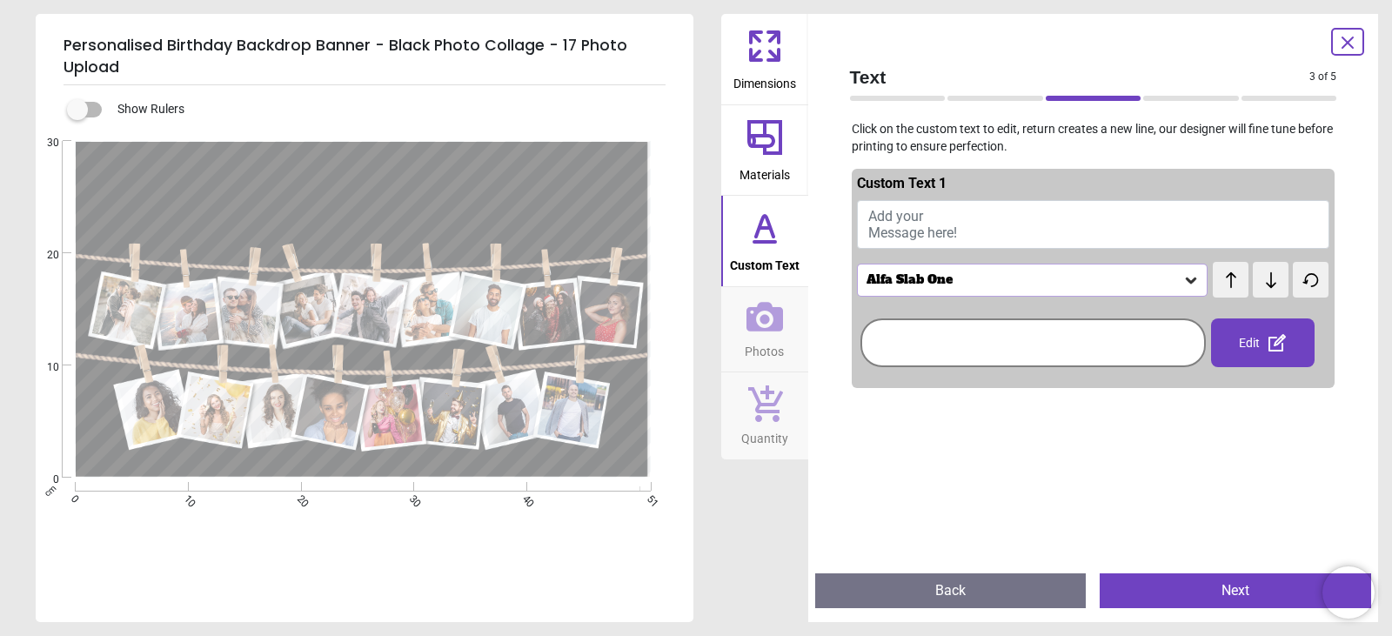
click at [954, 218] on button "Add your Message here!" at bounding box center [1093, 224] width 473 height 49
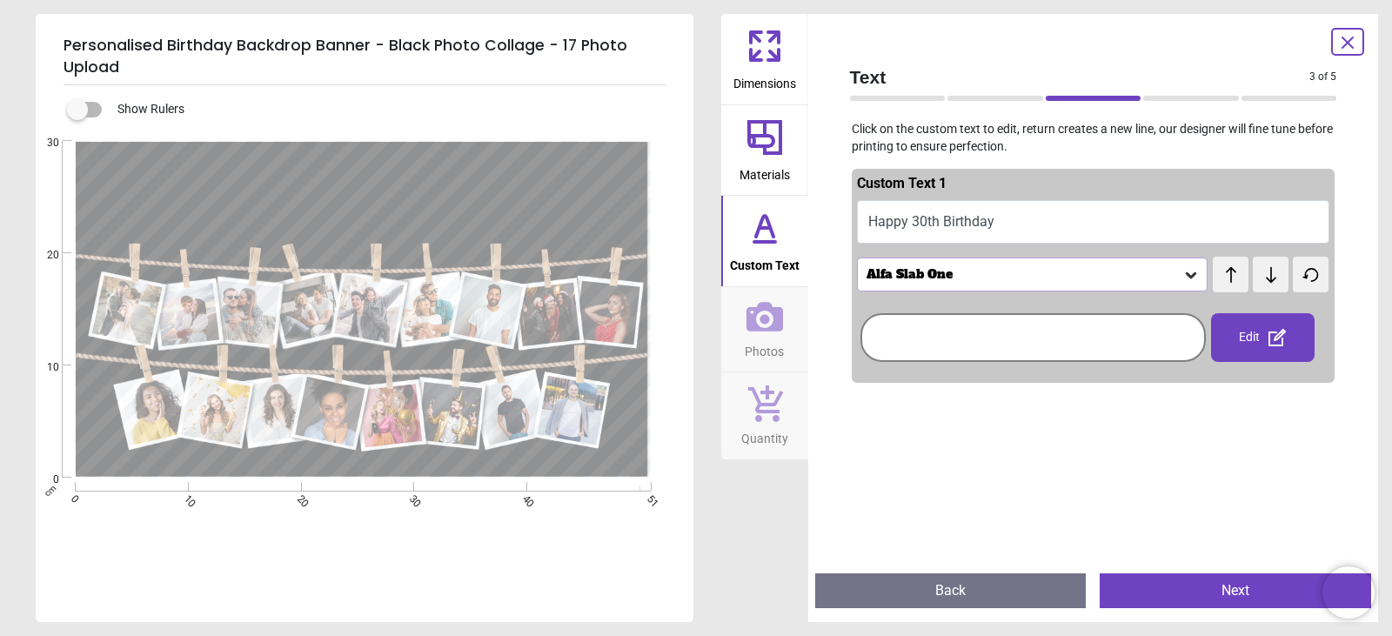
scroll to position [6, 0]
click at [1182, 271] on icon at bounding box center [1190, 274] width 17 height 17
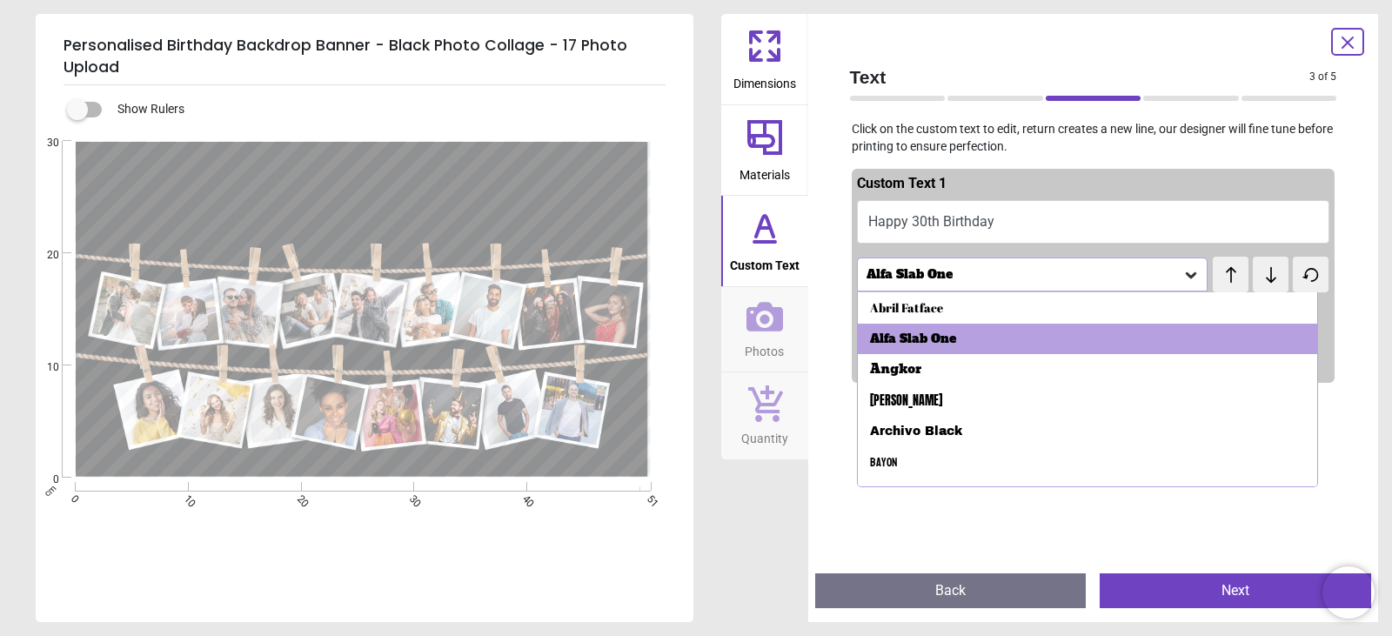
type textarea "**********"
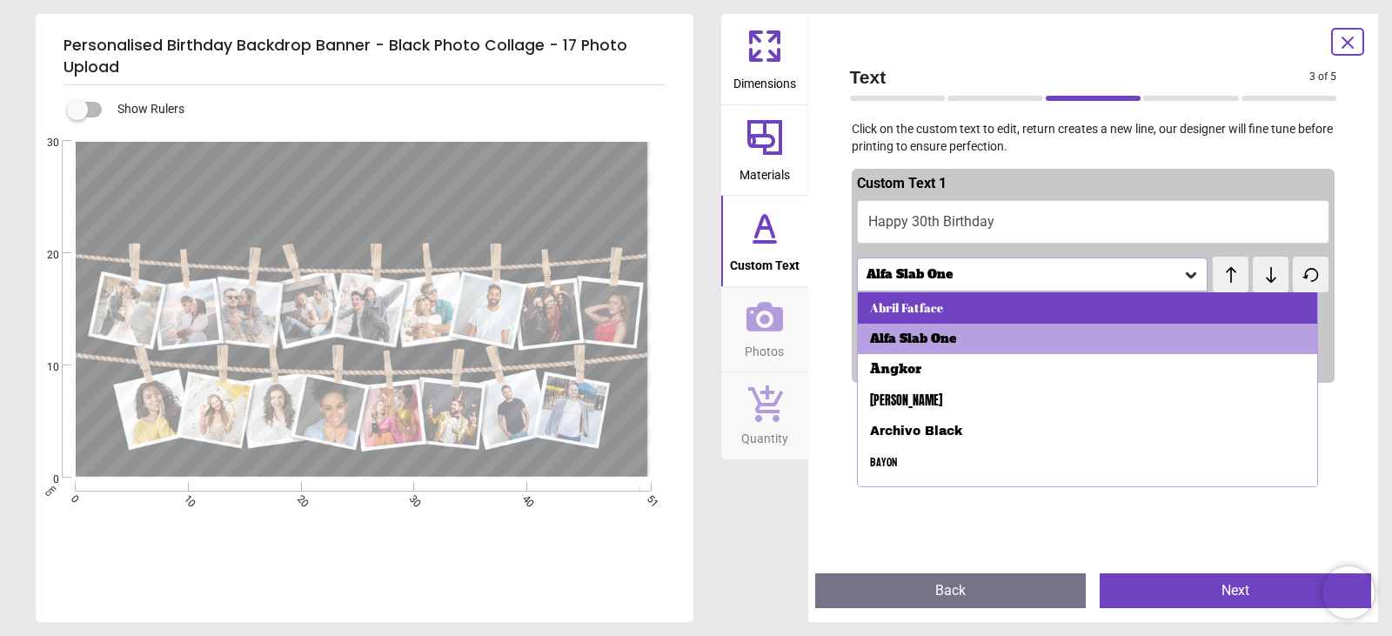
click at [1028, 311] on div "Abril Fatface" at bounding box center [1088, 307] width 460 height 31
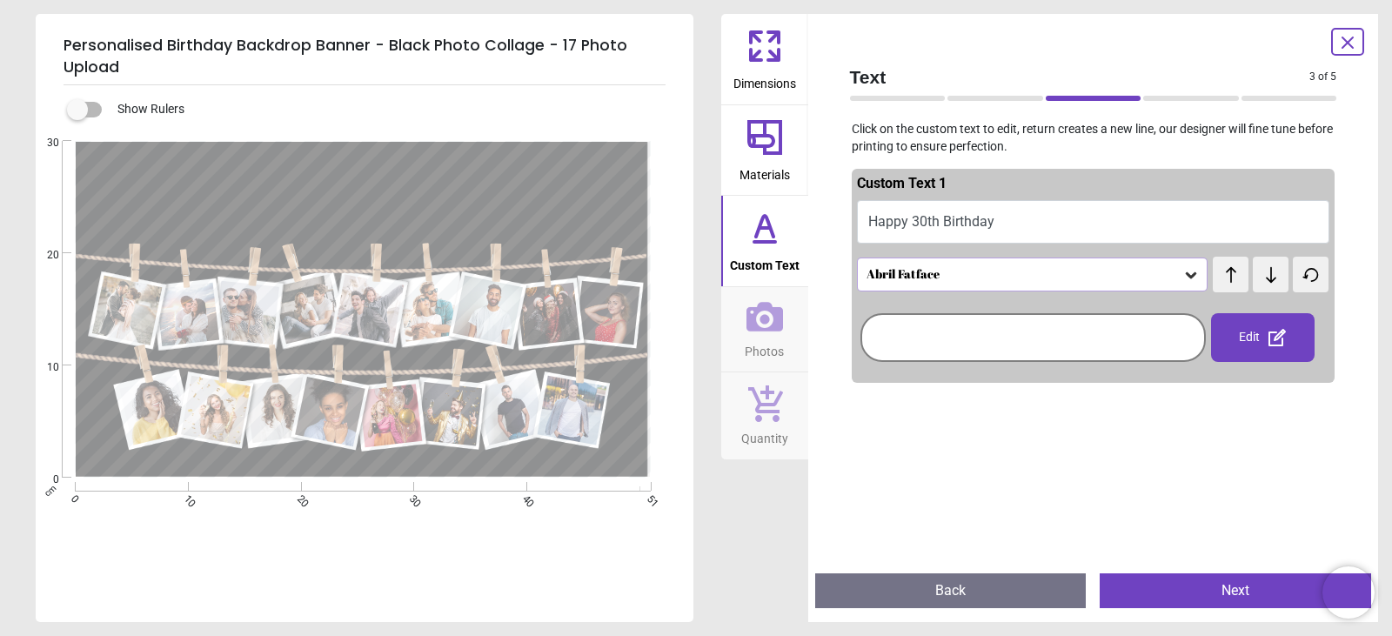
click at [1100, 270] on div "Abril Fatface" at bounding box center [1024, 274] width 318 height 15
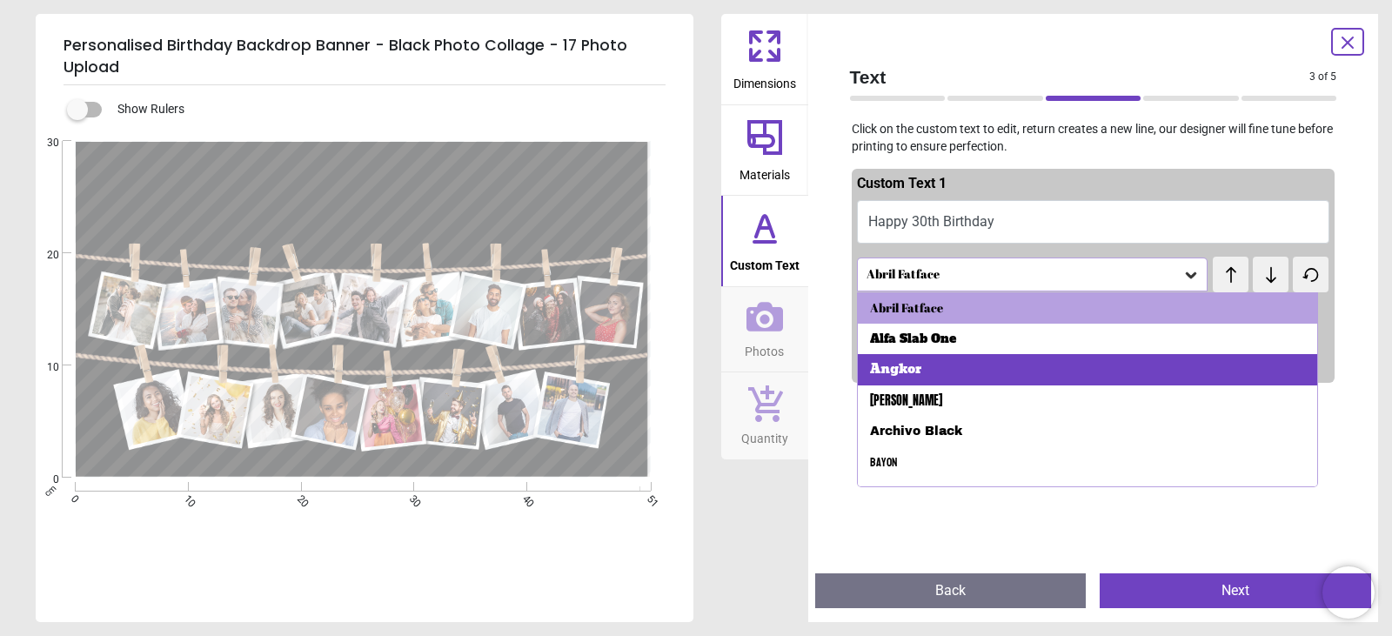
click at [1088, 362] on div "Angkor" at bounding box center [1088, 369] width 460 height 31
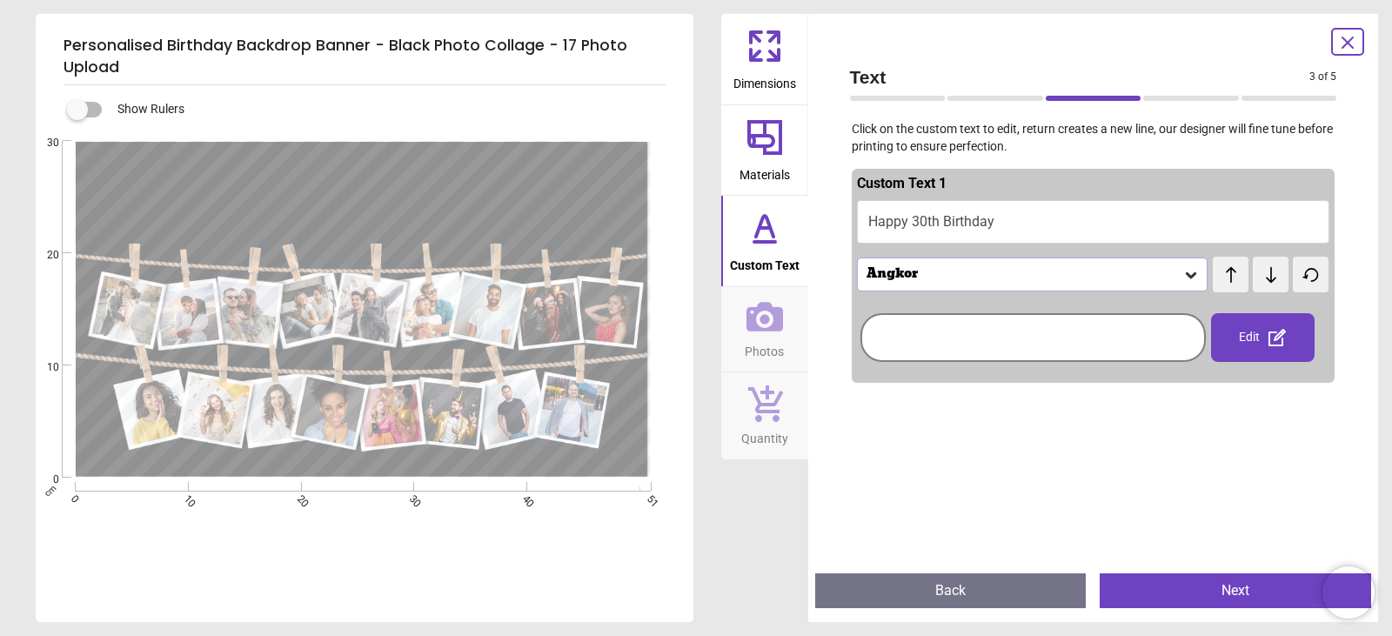
click at [1069, 272] on div "Angkor" at bounding box center [1024, 274] width 318 height 15
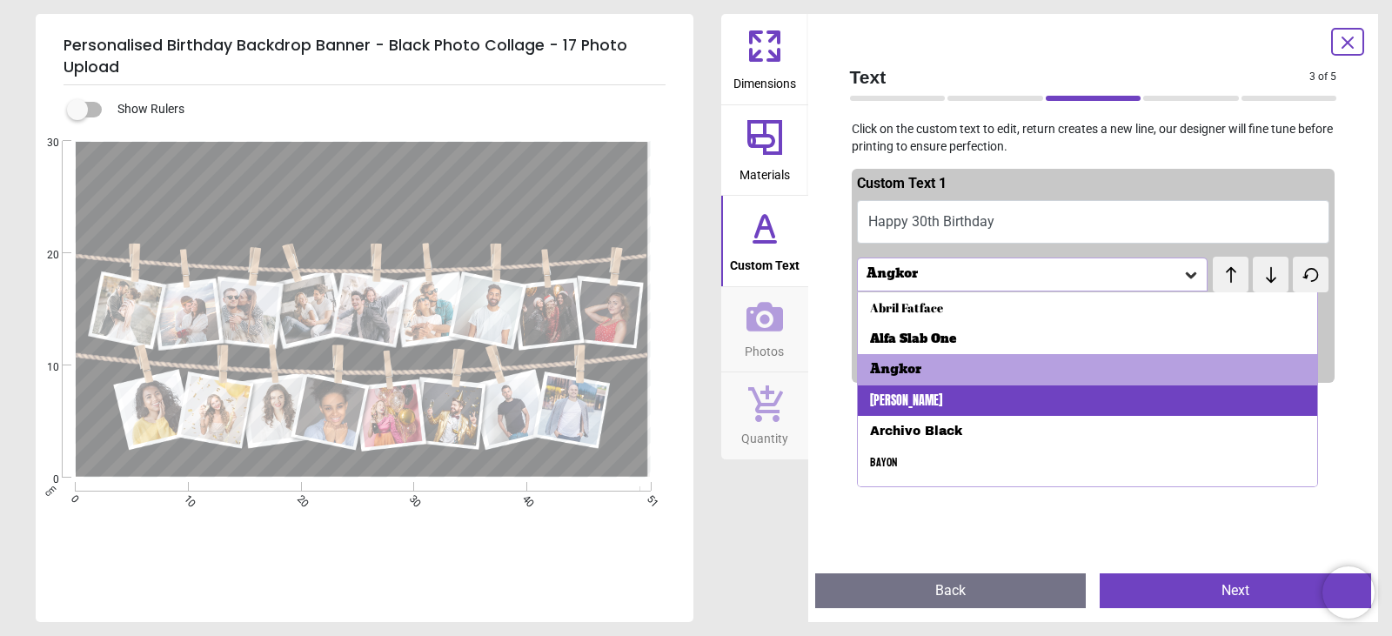
click at [1048, 403] on div "[PERSON_NAME]" at bounding box center [1088, 400] width 460 height 31
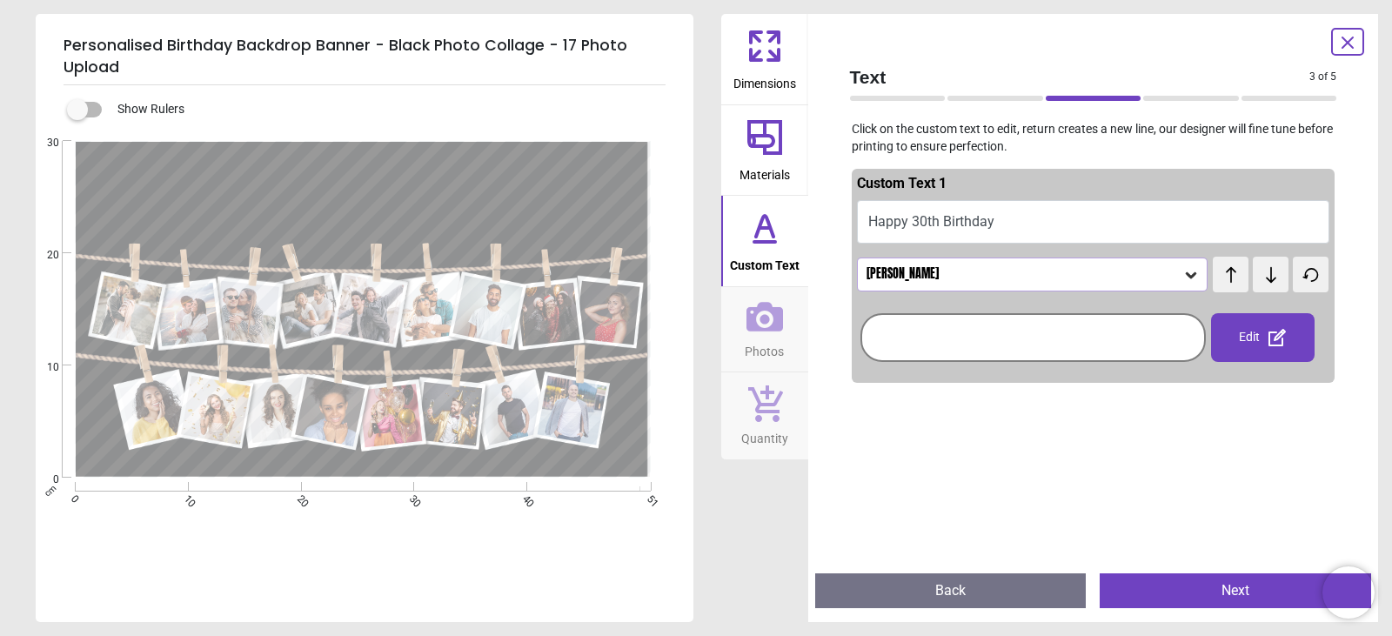
click at [1025, 264] on div "[PERSON_NAME]" at bounding box center [1032, 273] width 351 height 33
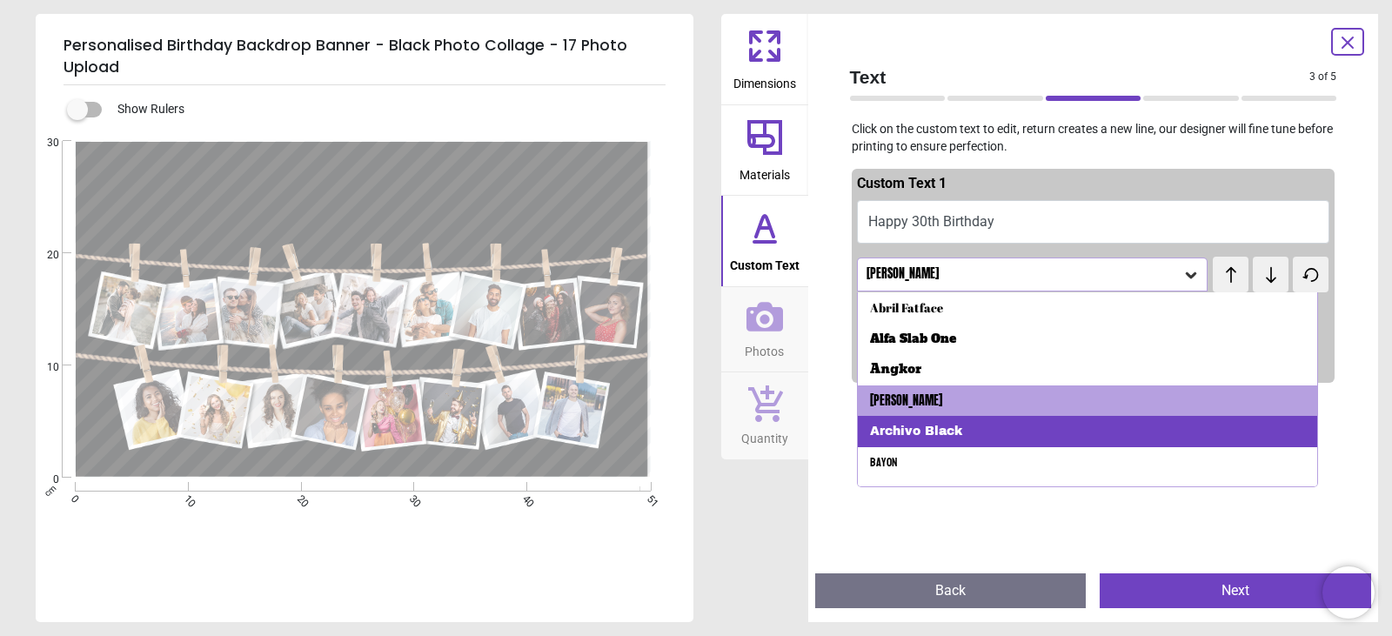
click at [1035, 429] on div "Archivo Black" at bounding box center [1088, 431] width 460 height 31
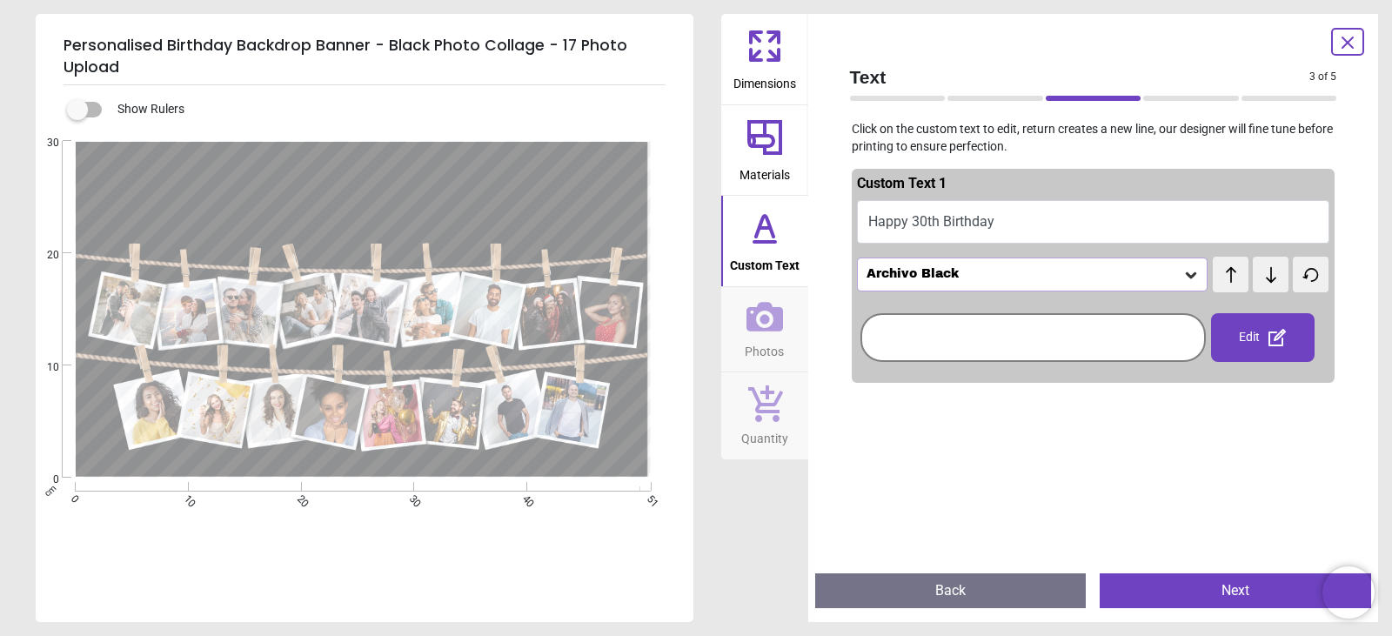
scroll to position [0, 0]
click at [995, 270] on div "Archivo Black" at bounding box center [1024, 274] width 318 height 15
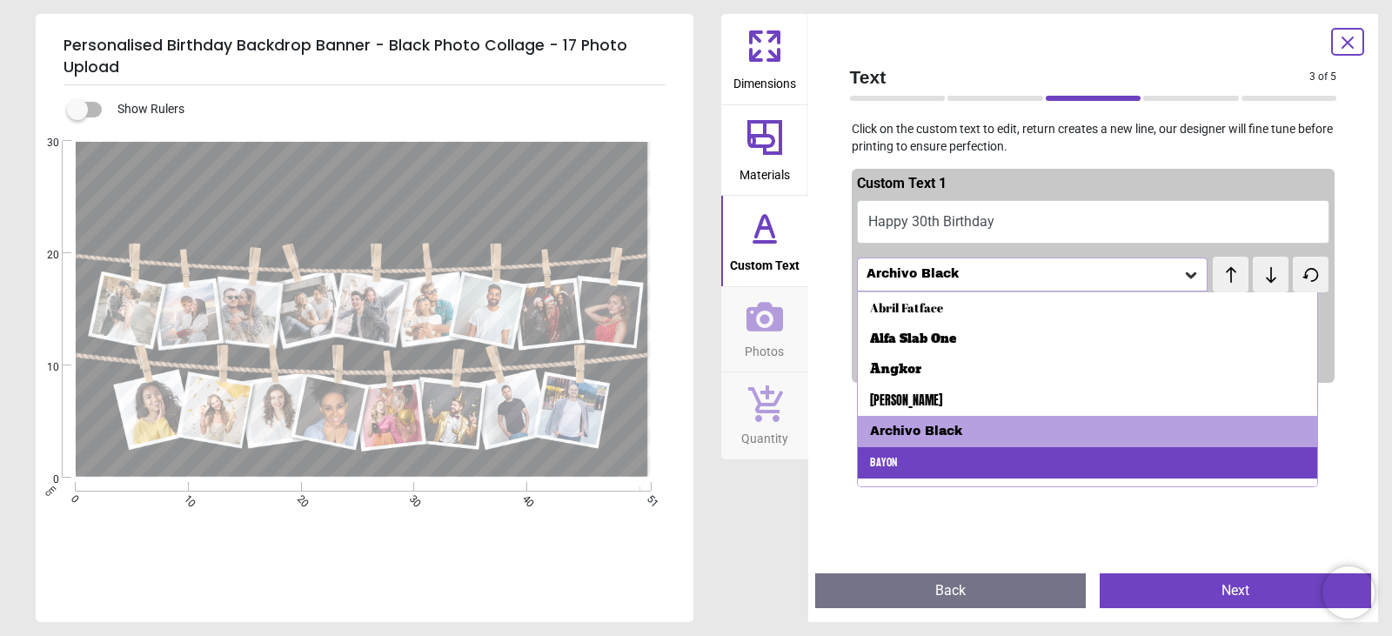
click at [993, 465] on div "Bayon" at bounding box center [1088, 462] width 460 height 31
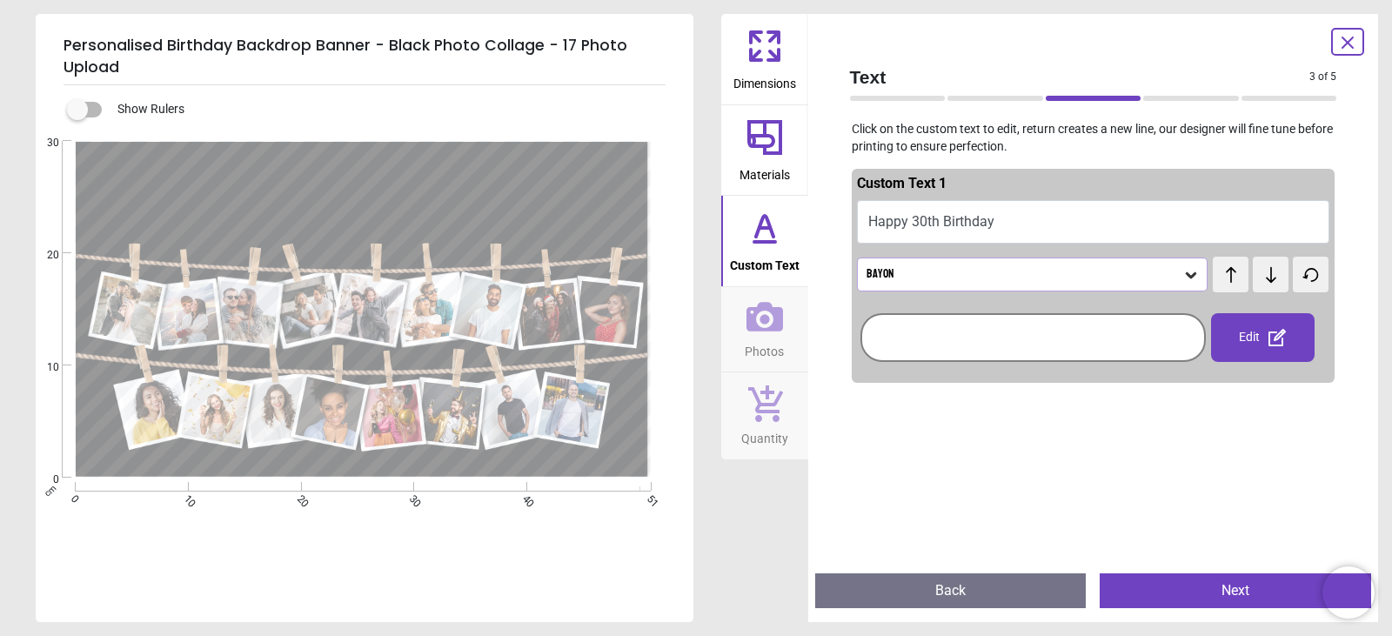
click at [948, 266] on div "Bayon" at bounding box center [1032, 273] width 351 height 33
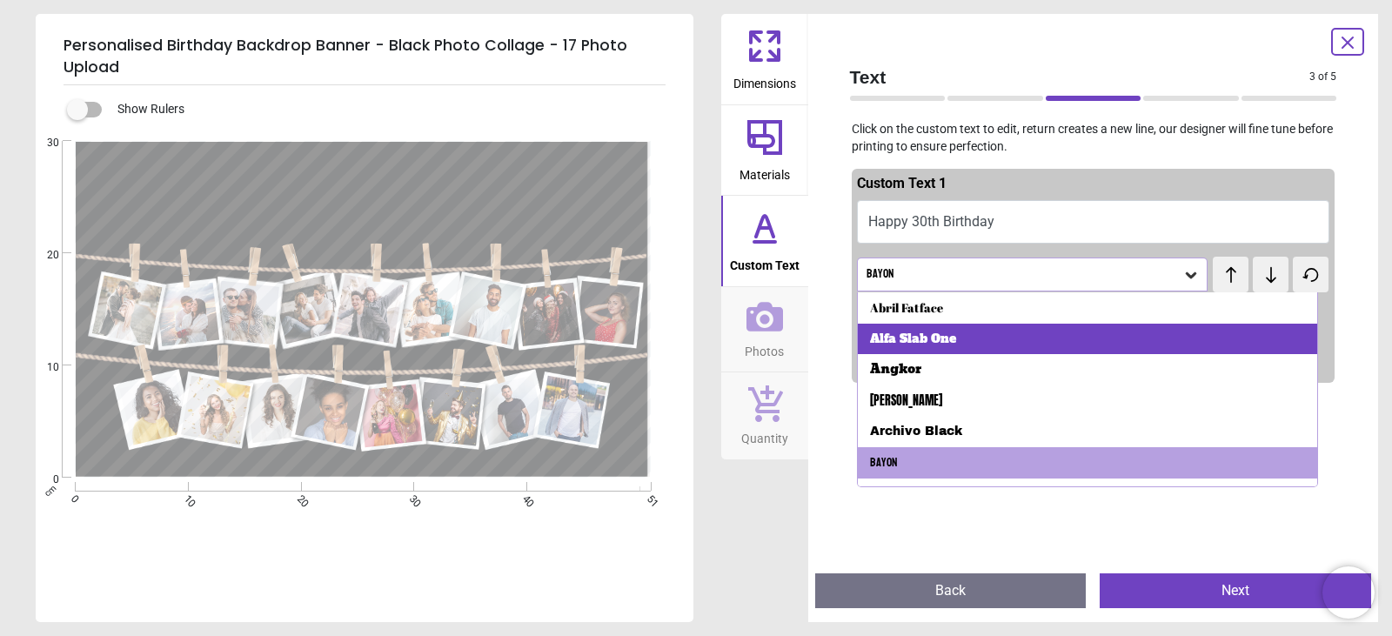
click at [948, 334] on div "Alfa Slab One" at bounding box center [913, 338] width 86 height 17
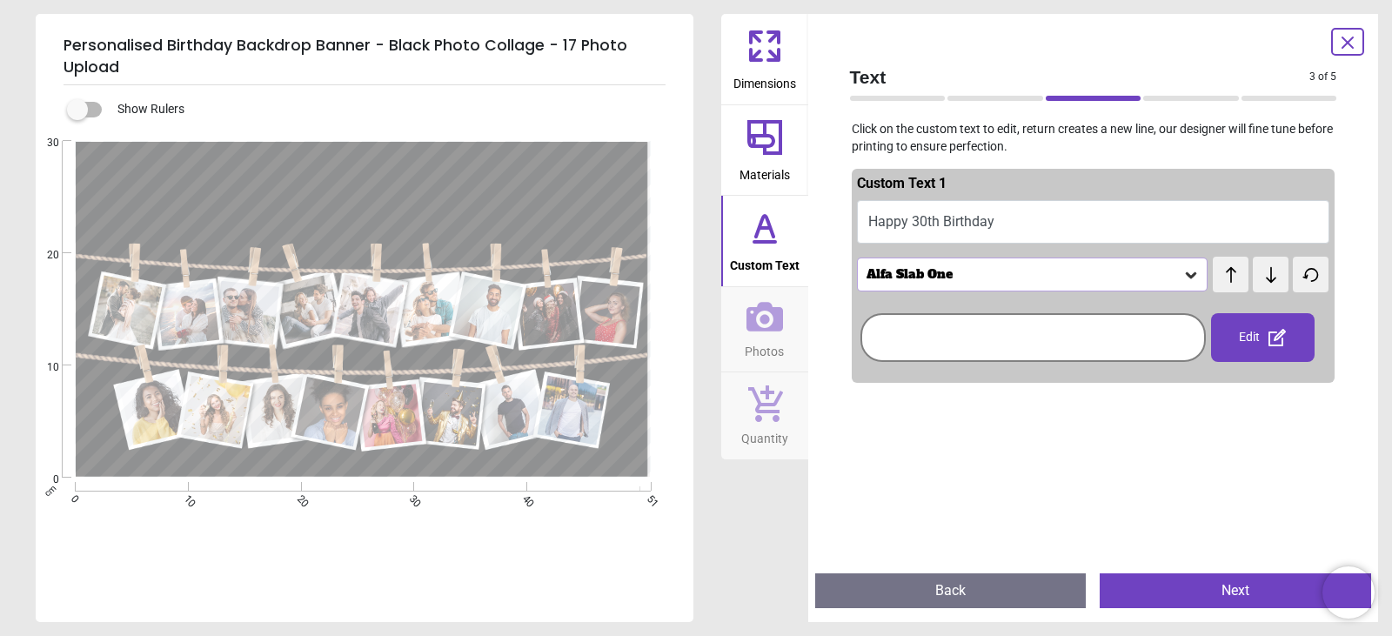
click at [947, 273] on div "Alfa Slab One" at bounding box center [1024, 274] width 318 height 15
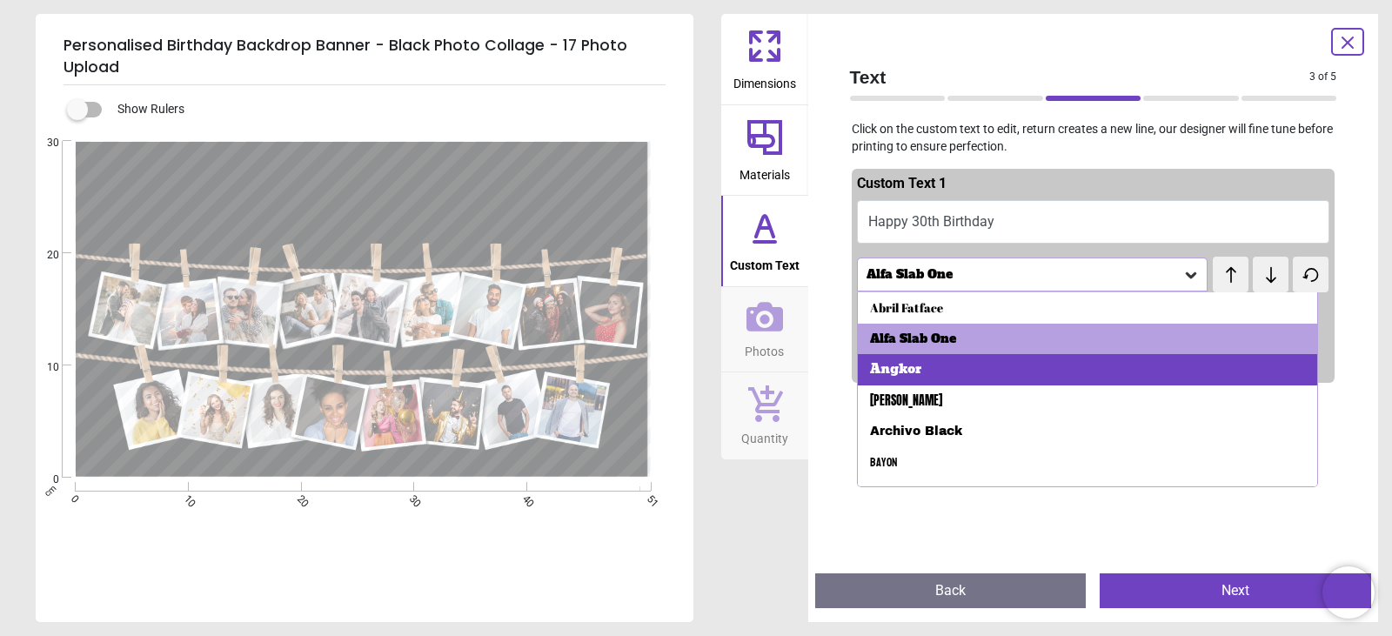
click at [950, 357] on div "Angkor" at bounding box center [1088, 369] width 460 height 31
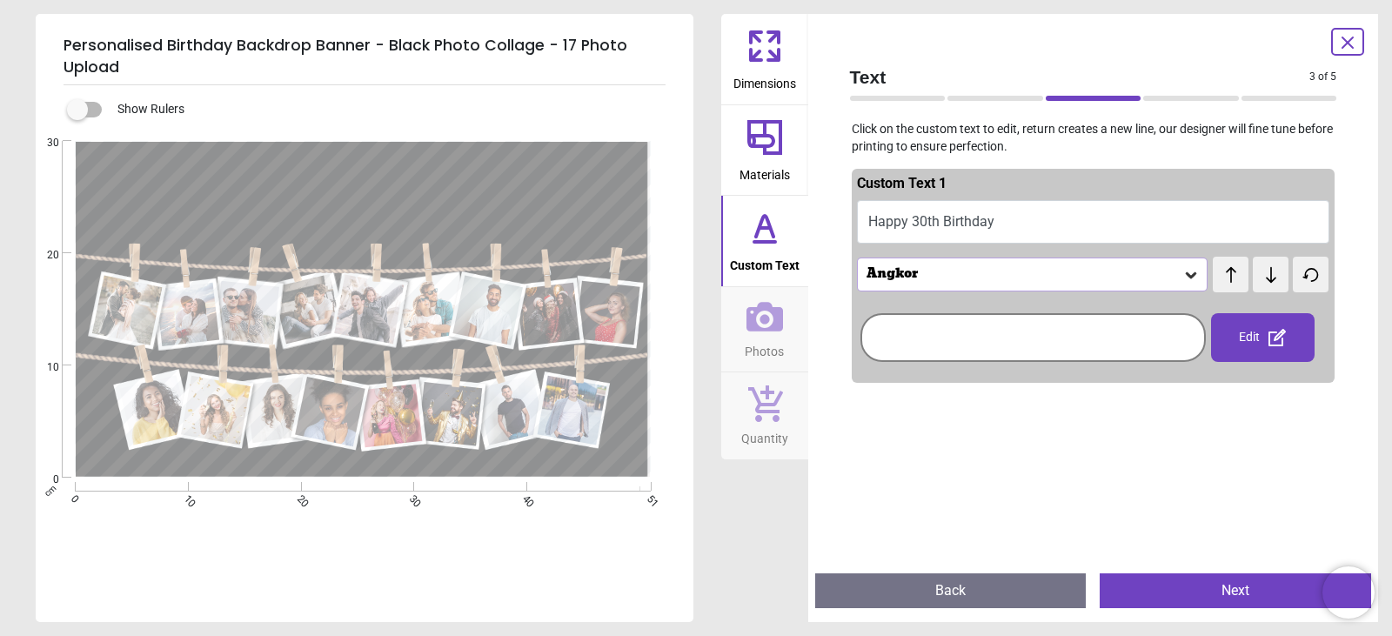
click at [937, 264] on div "Angkor" at bounding box center [1032, 273] width 351 height 33
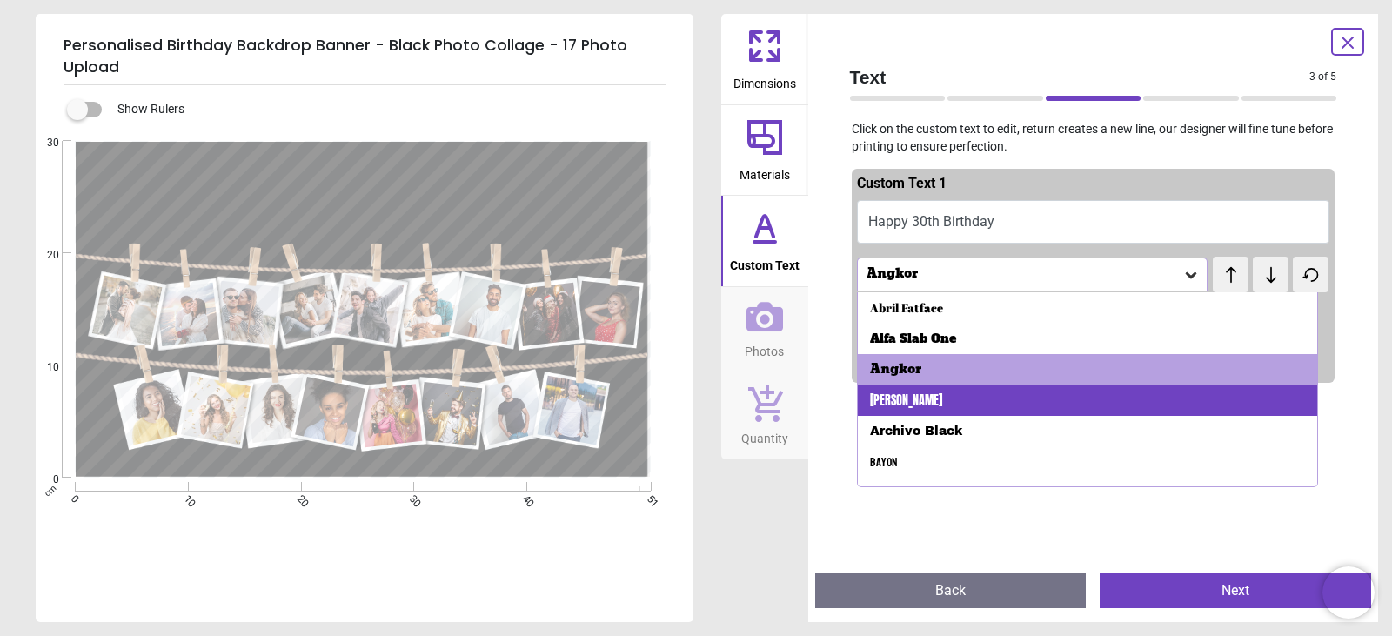
click at [938, 394] on div "[PERSON_NAME]" at bounding box center [1088, 400] width 460 height 31
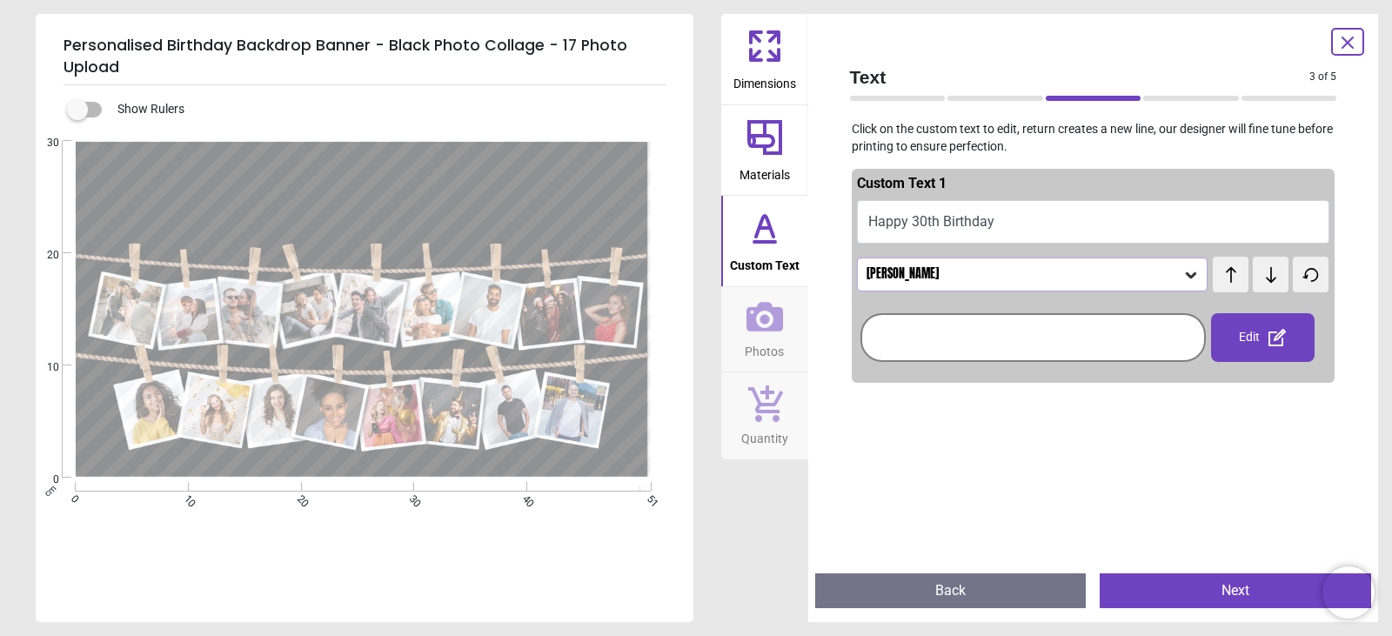
click at [918, 273] on div "[PERSON_NAME]" at bounding box center [1024, 274] width 318 height 15
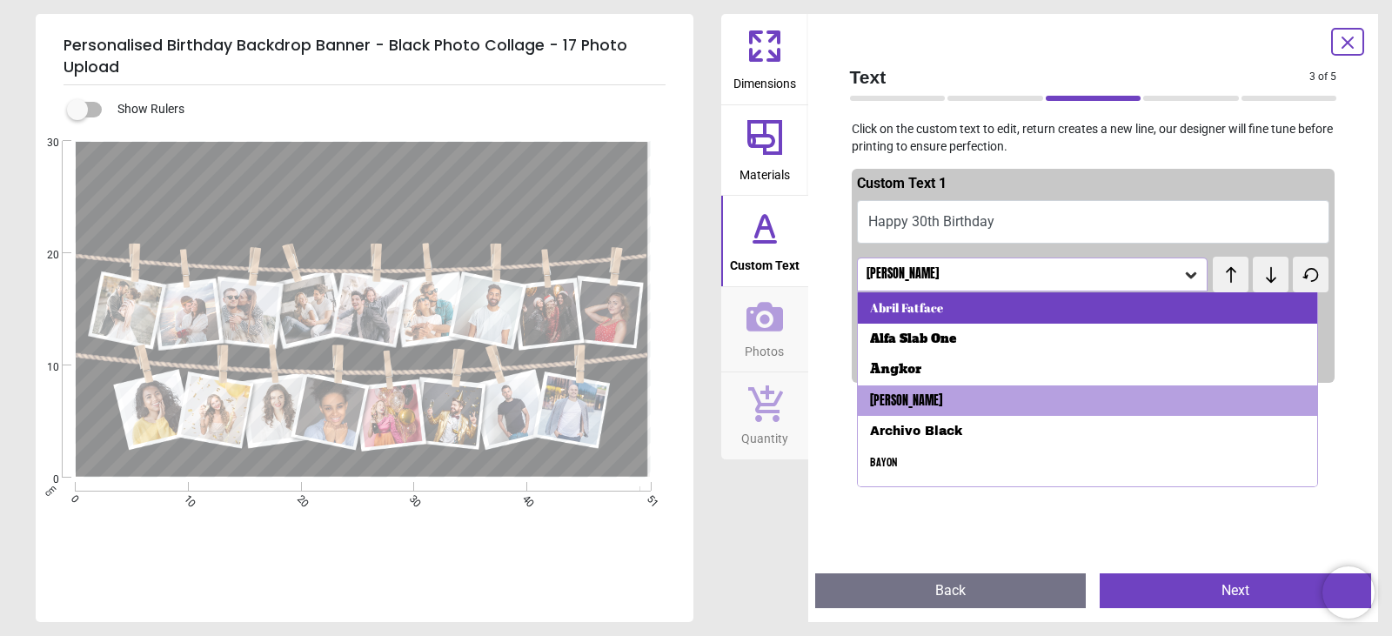
click at [916, 309] on div "Abril Fatface" at bounding box center [906, 307] width 73 height 17
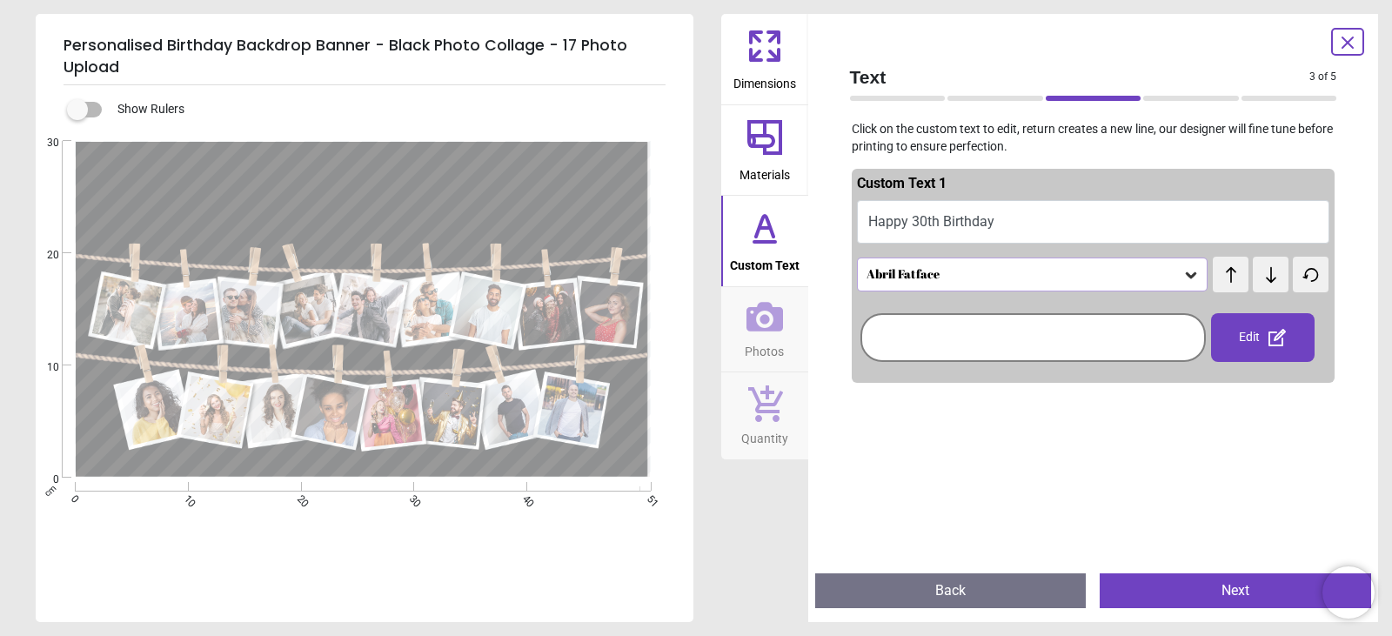
click at [768, 328] on icon at bounding box center [764, 317] width 37 height 30
